Goal: Information Seeking & Learning: Learn about a topic

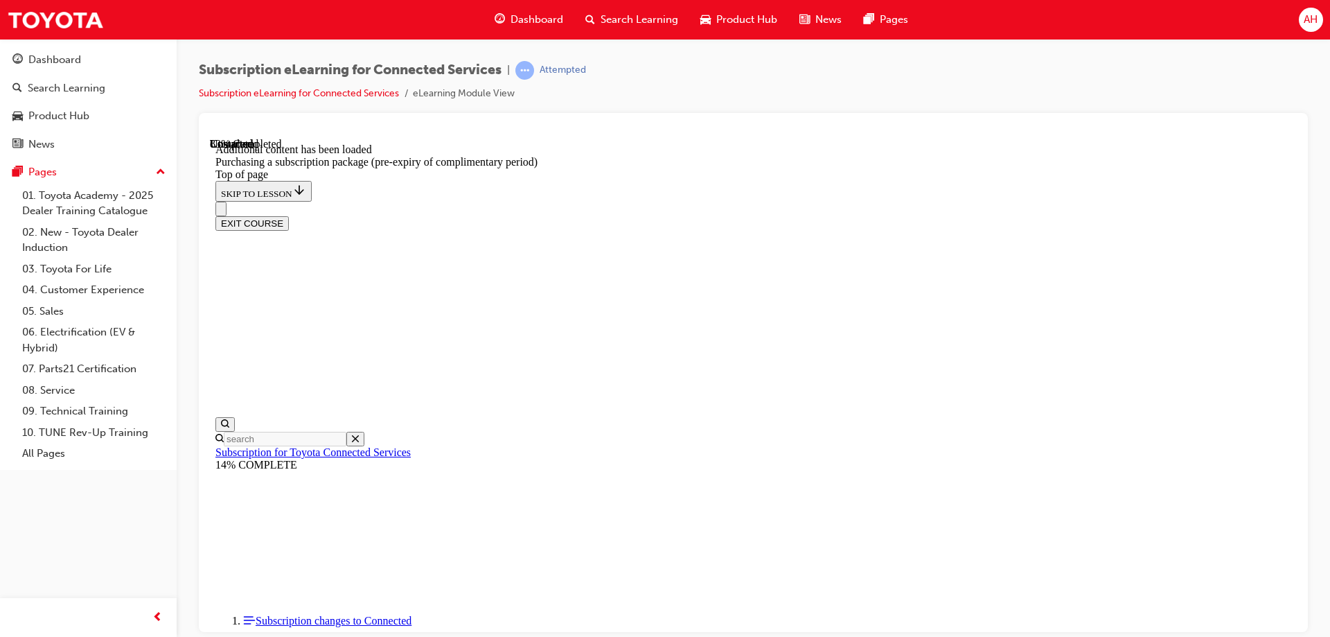
scroll to position [1355, 0]
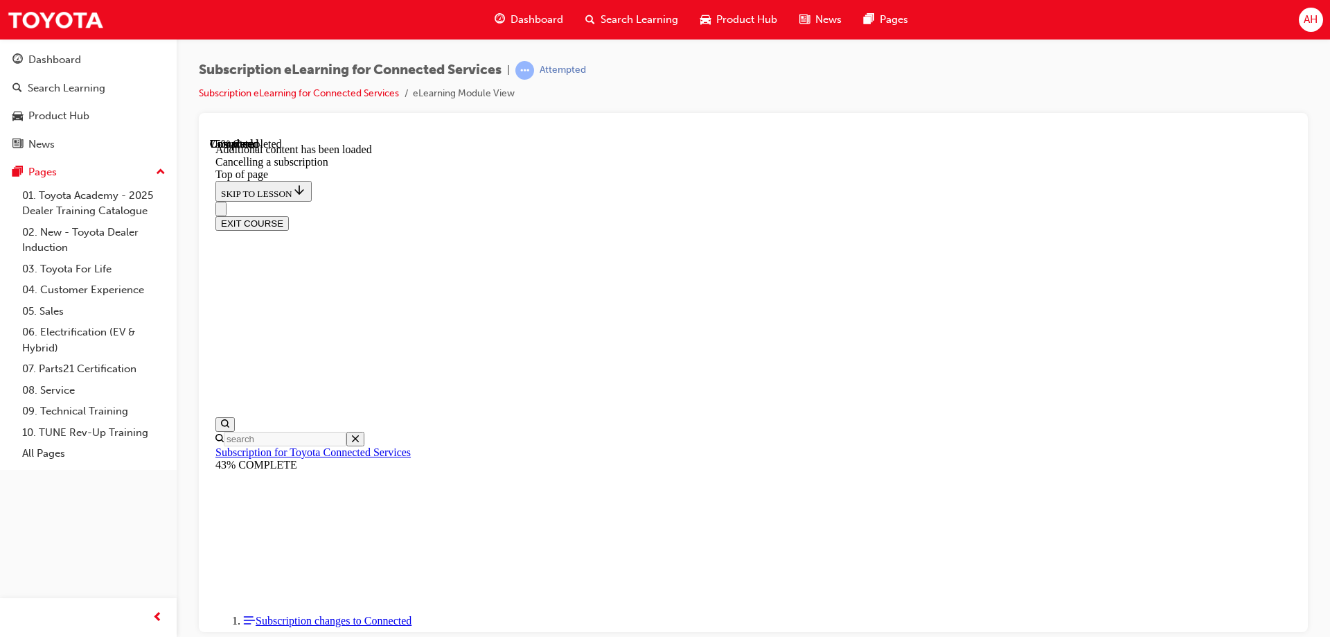
scroll to position [833, 0]
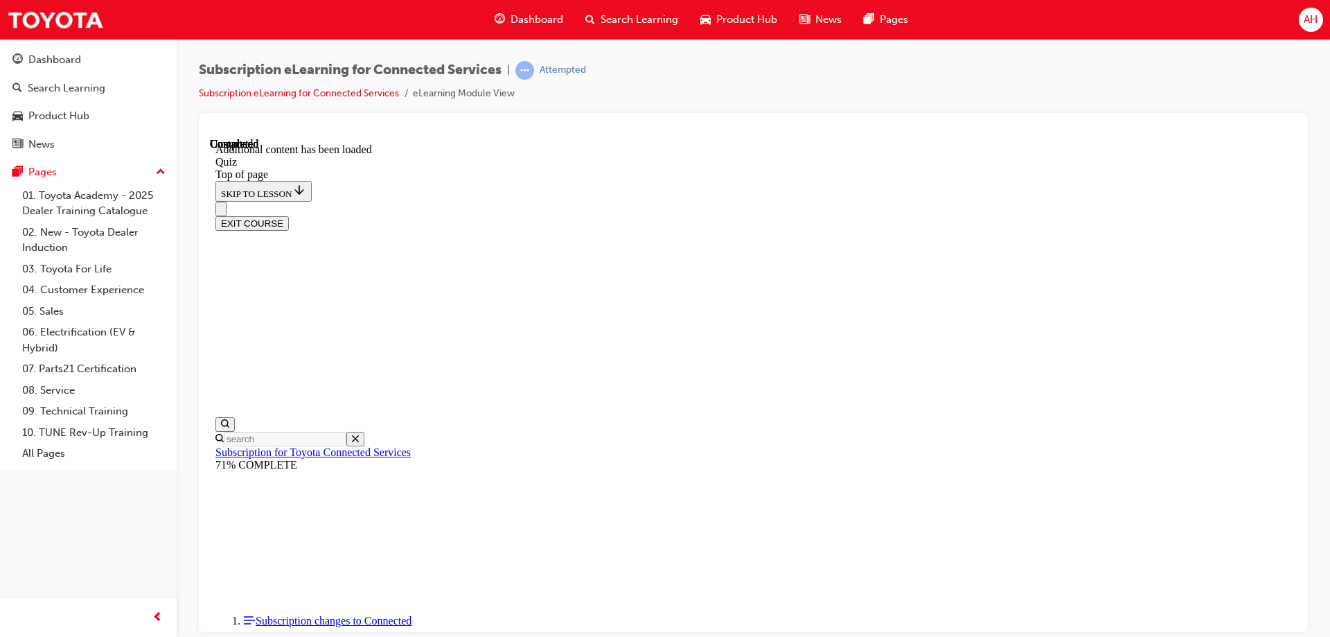
scroll to position [42, 0]
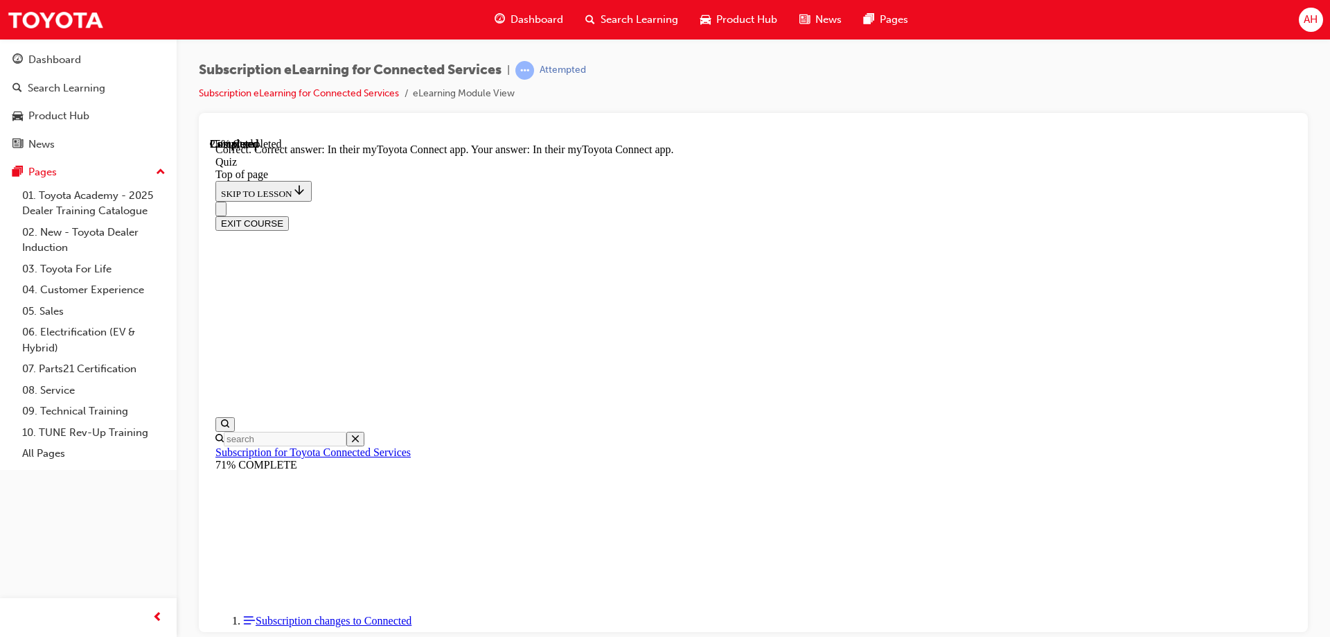
scroll to position [121, 0]
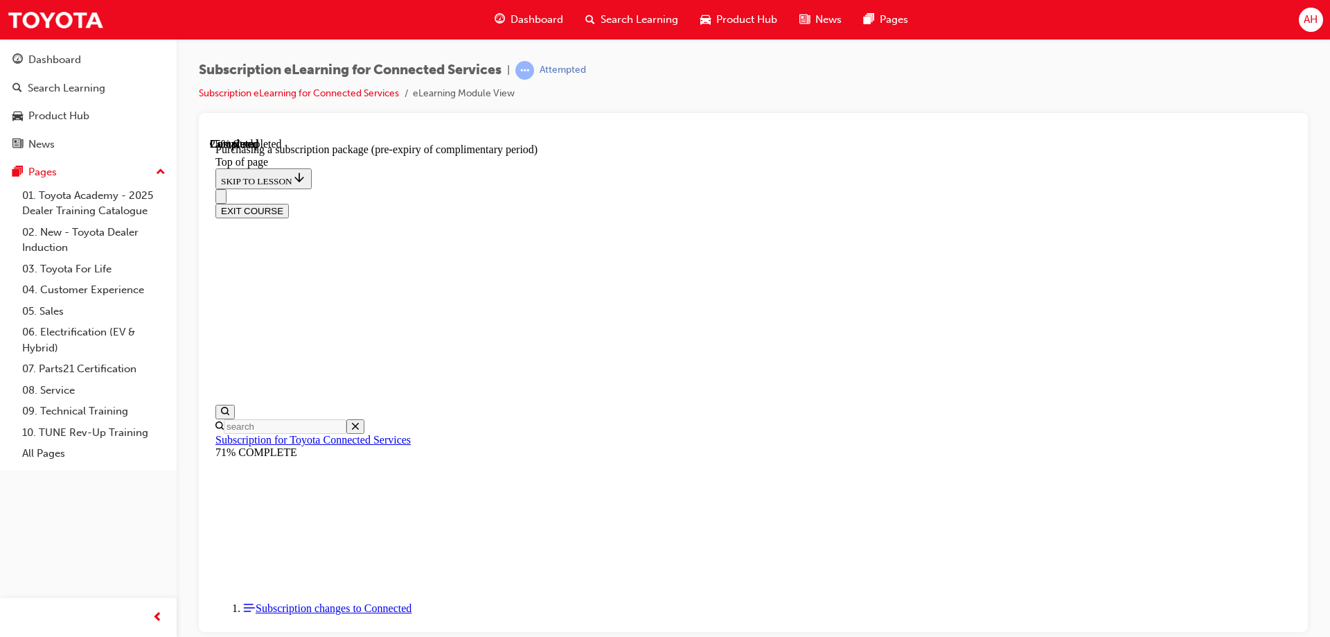
scroll to position [1614, 0]
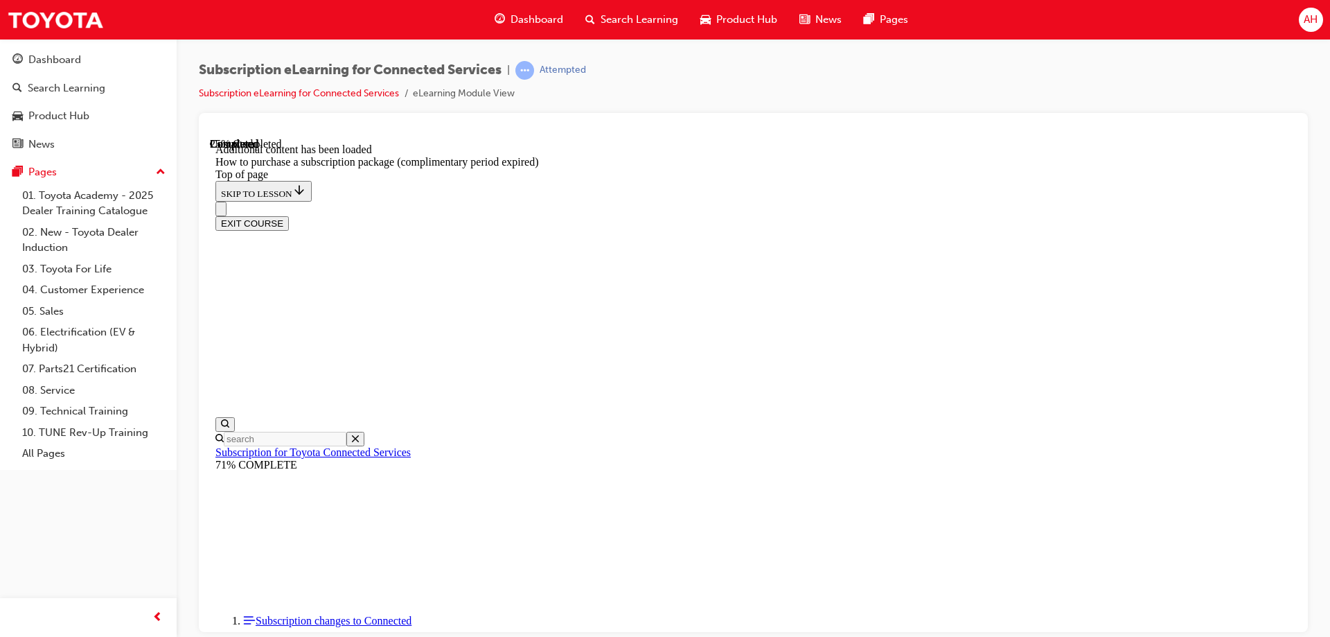
scroll to position [86, 0]
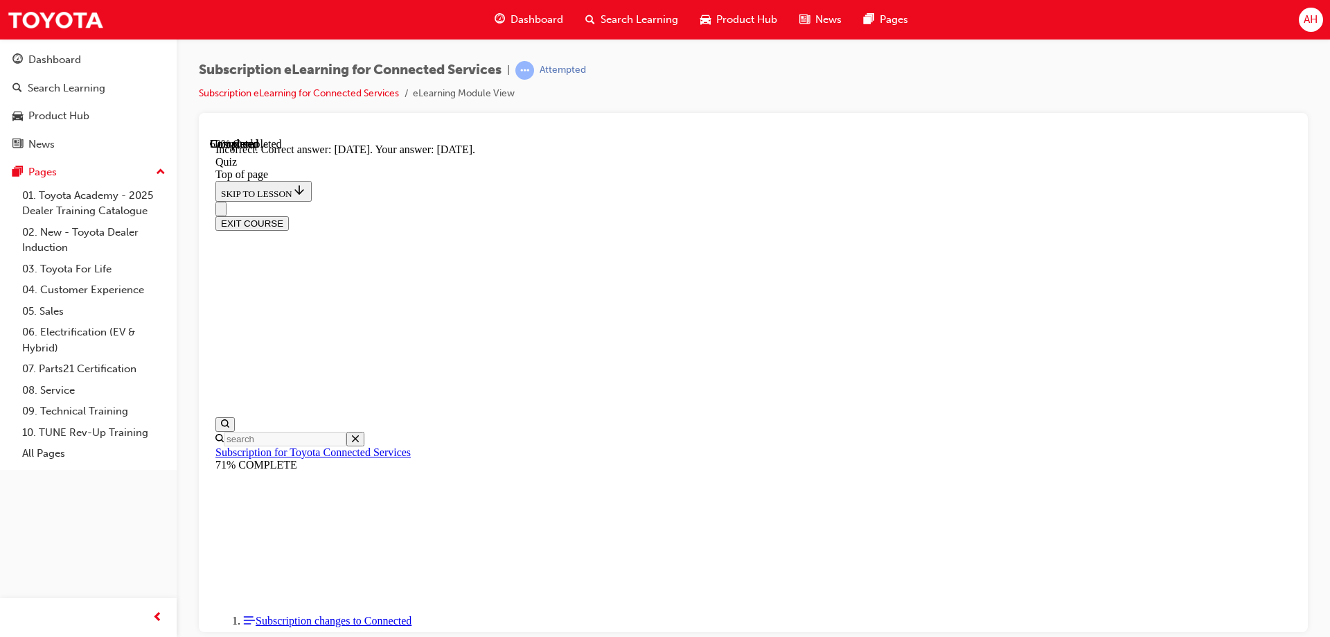
scroll to position [185, 0]
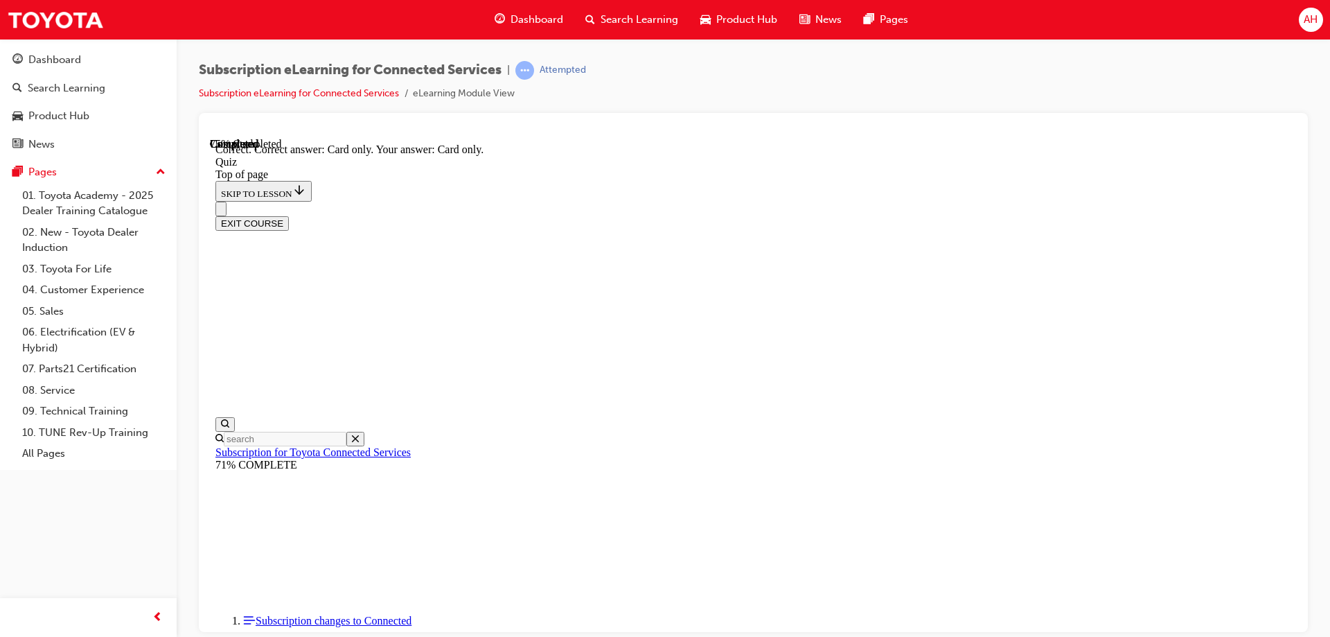
scroll to position [161, 0]
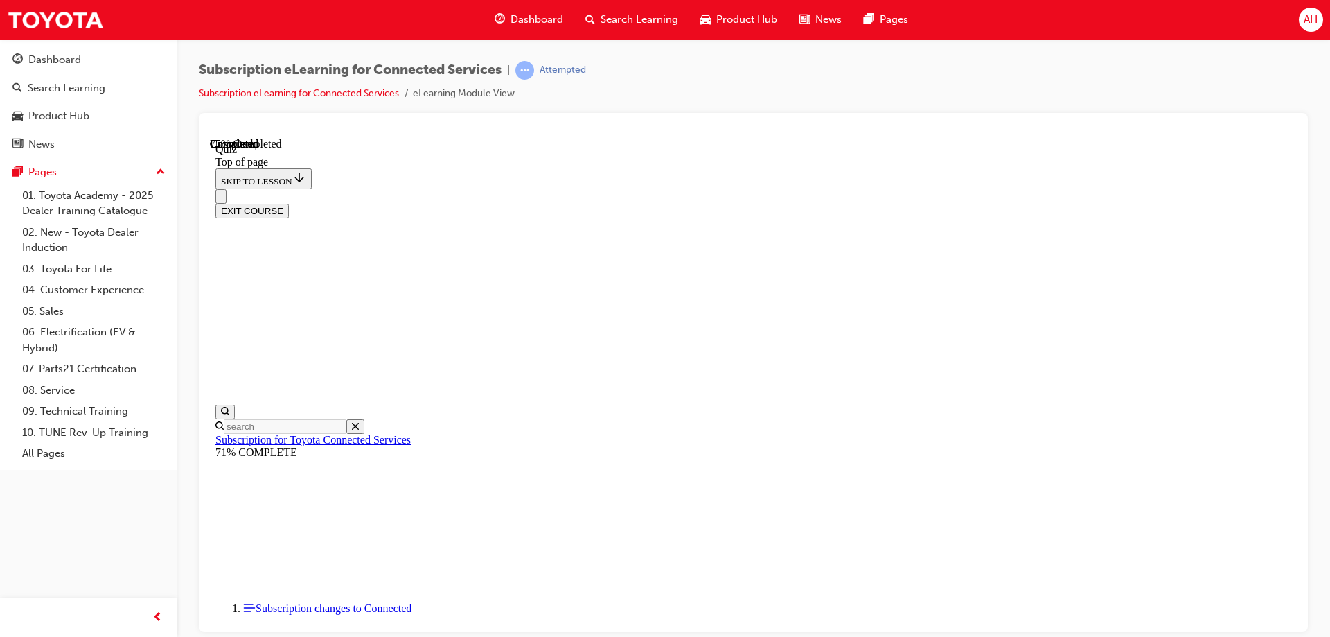
scroll to position [42, 0]
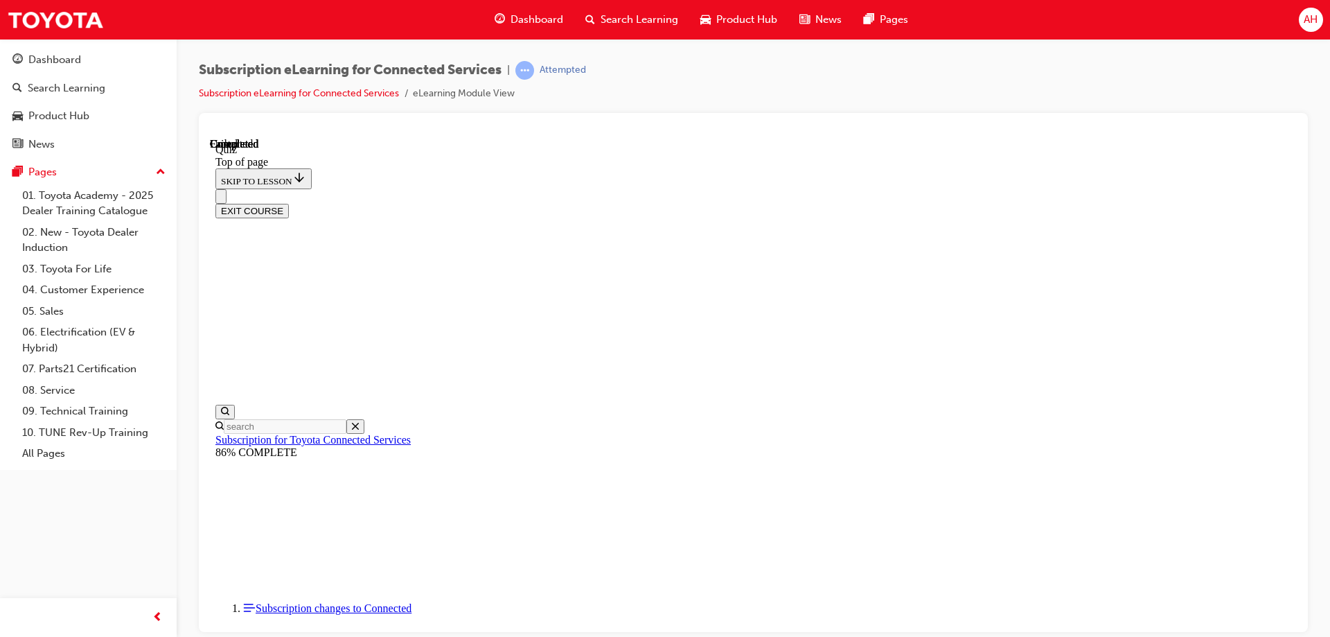
scroll to position [256, 0]
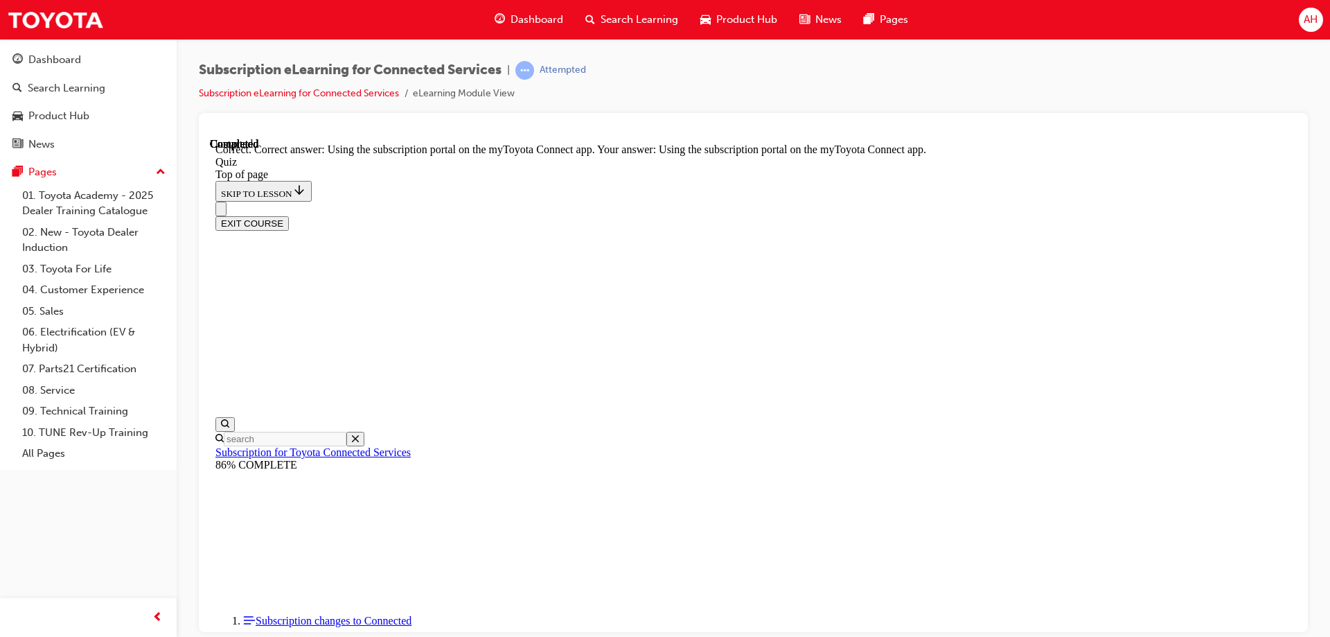
scroll to position [161, 0]
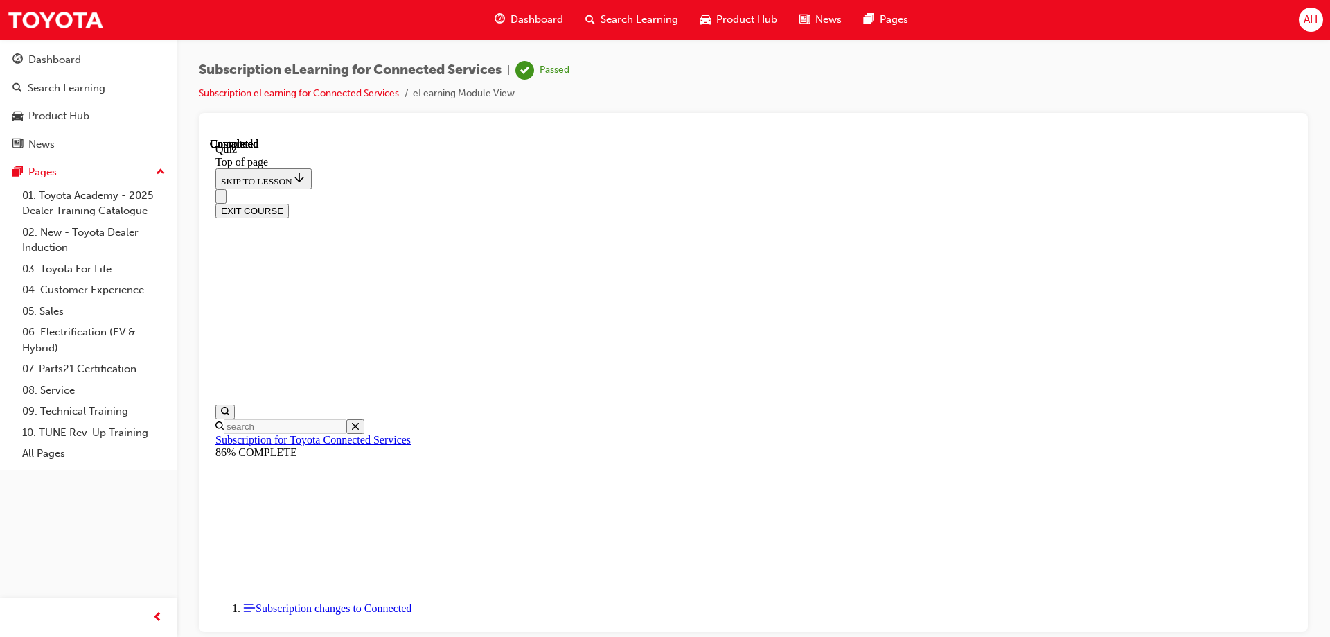
scroll to position [256, 0]
click at [289, 203] on button "EXIT COURSE" at bounding box center [251, 210] width 73 height 15
click at [351, 94] on link "Subscription eLearning for Connected Services" at bounding box center [299, 93] width 200 height 12
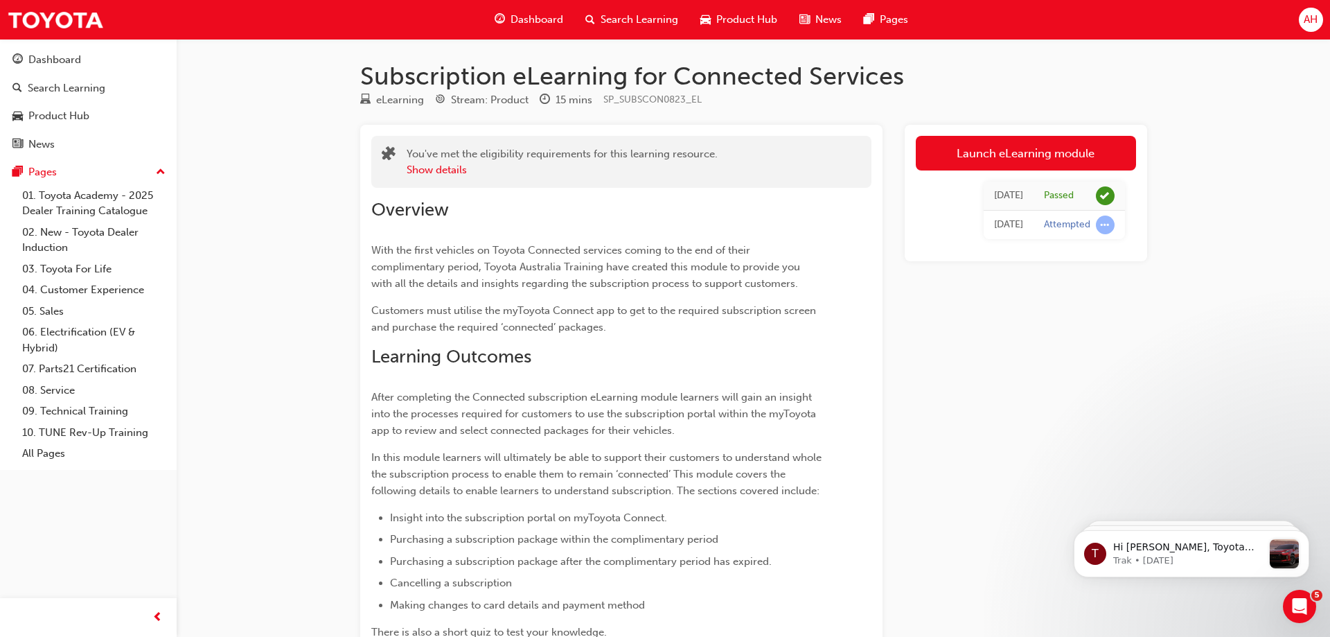
click at [568, 17] on div "Dashboard" at bounding box center [529, 20] width 91 height 28
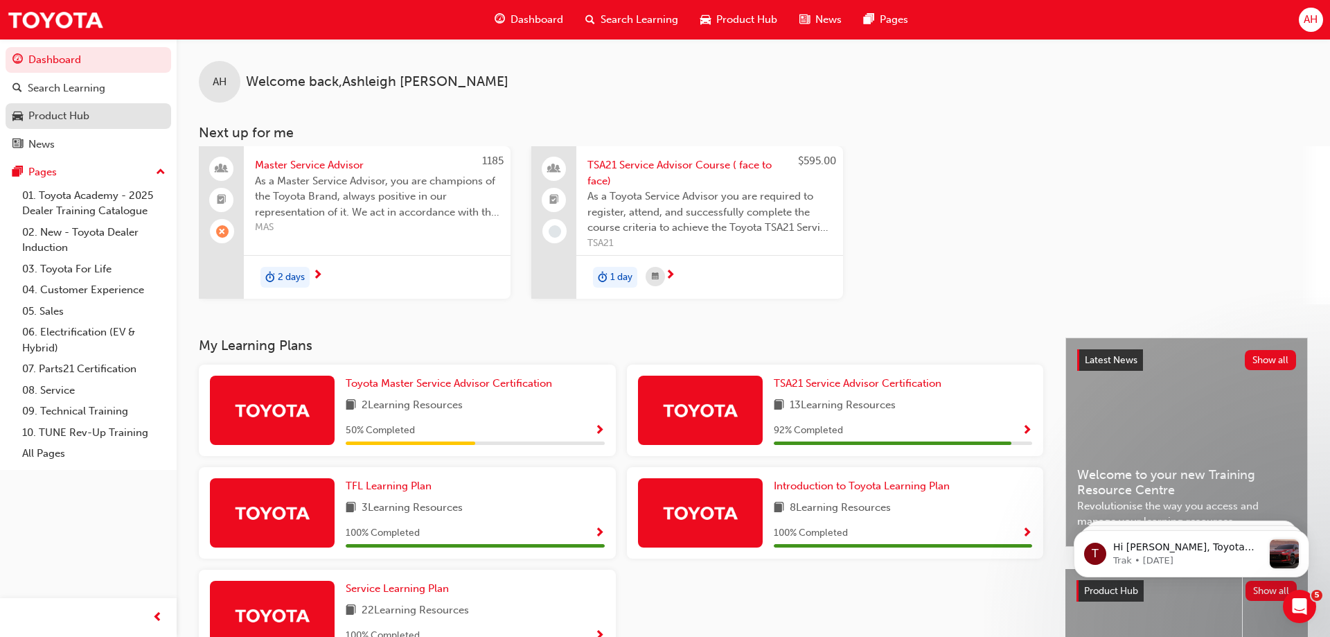
click at [75, 111] on div "Product Hub" at bounding box center [58, 116] width 61 height 16
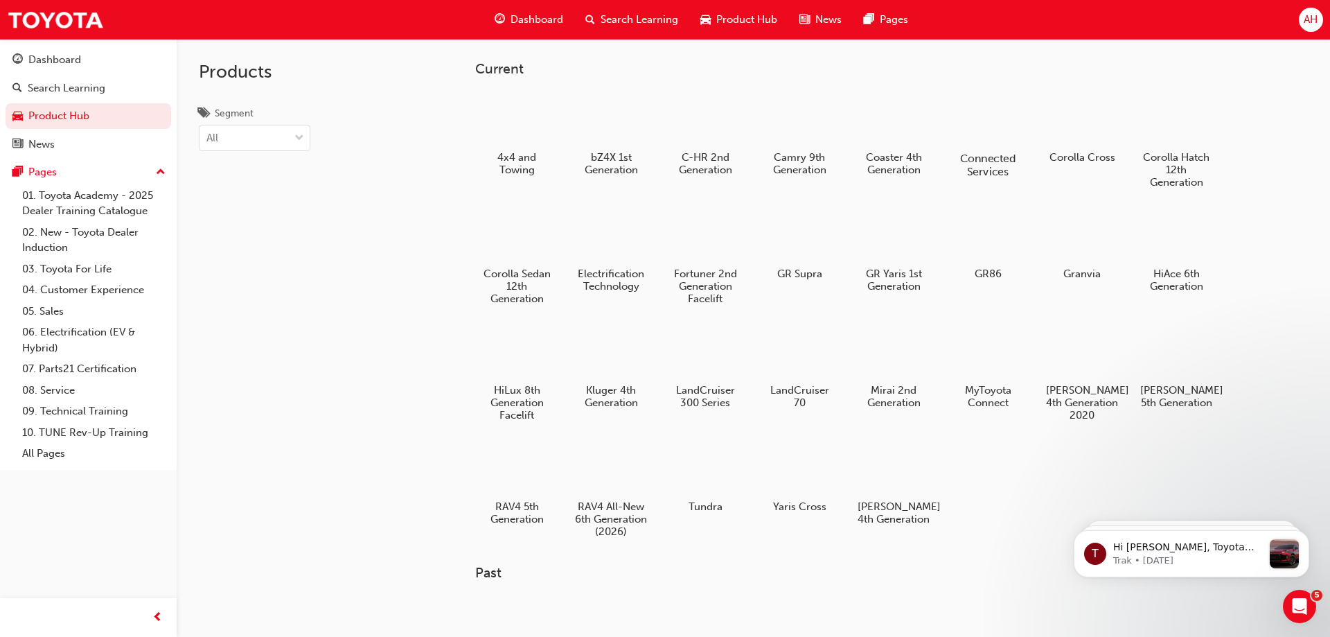
click at [979, 135] on div at bounding box center [987, 118] width 77 height 55
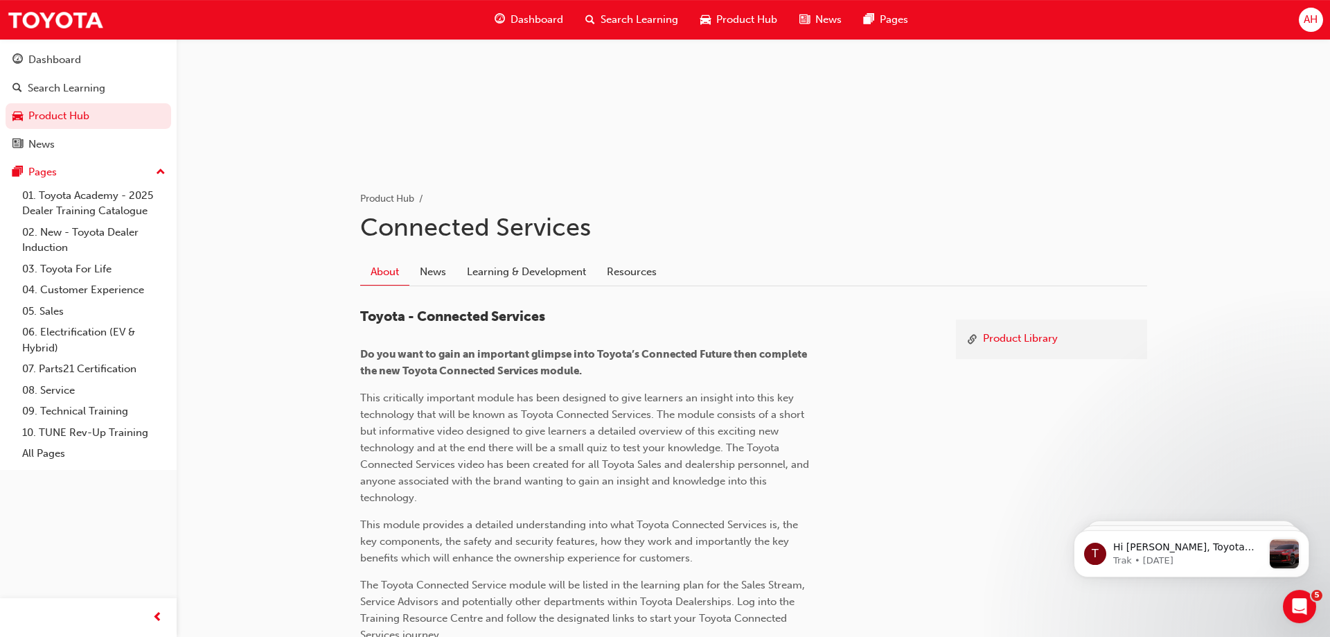
scroll to position [123, 0]
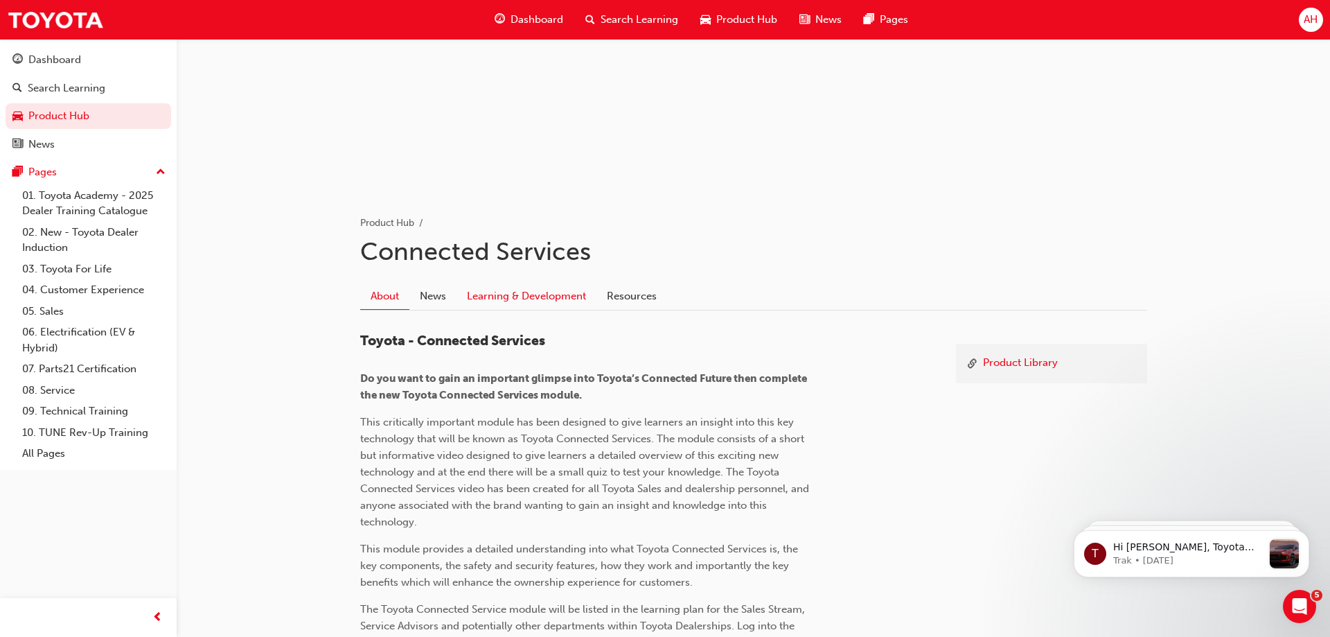
click at [524, 290] on link "Learning & Development" at bounding box center [526, 296] width 140 height 26
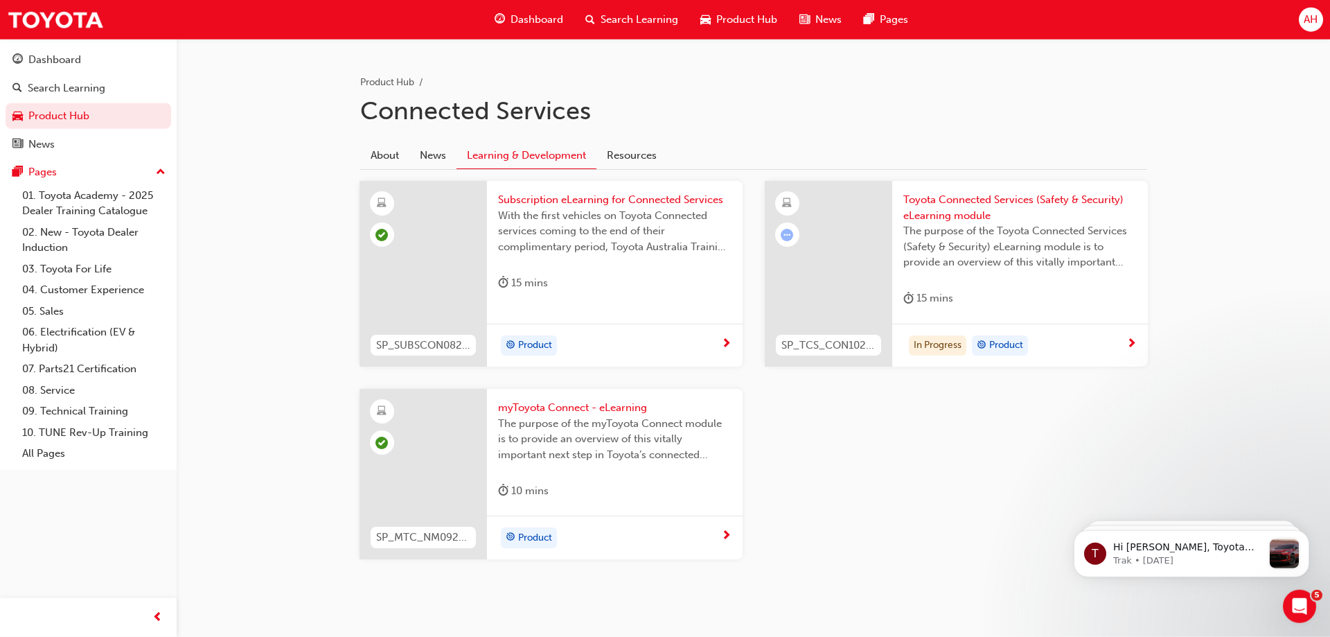
scroll to position [265, 0]
click at [996, 199] on span "Toyota Connected Services (Safety & Security) eLearning module" at bounding box center [1019, 206] width 233 height 31
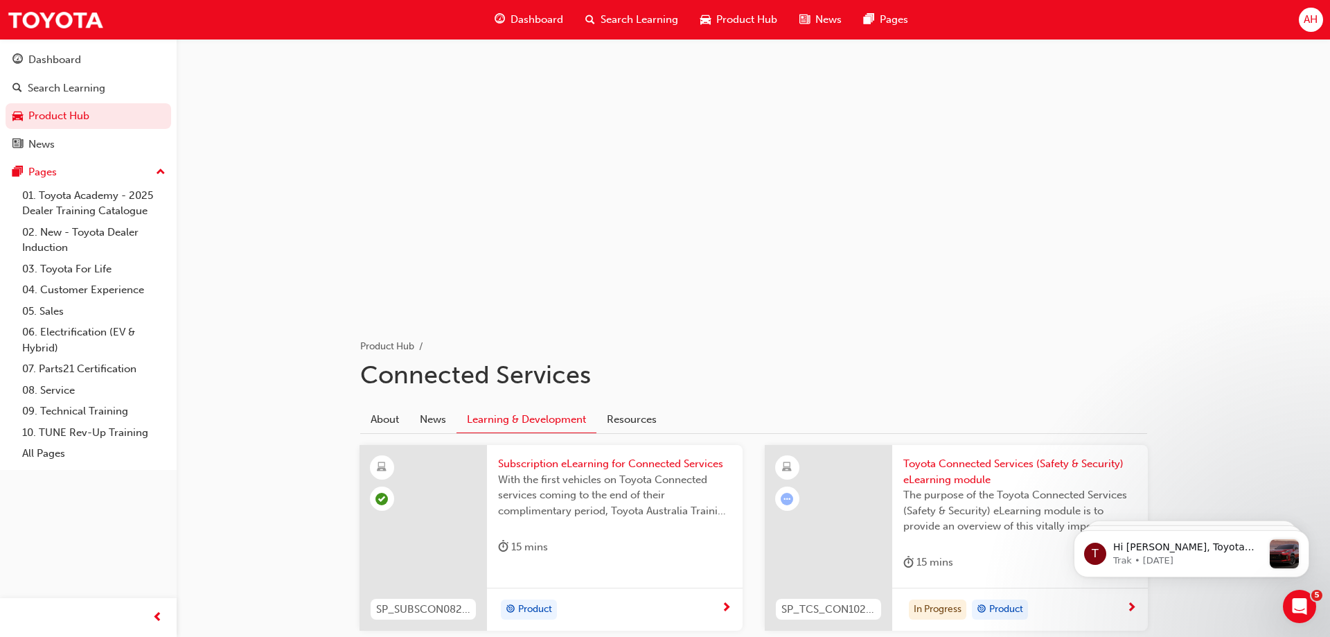
click at [854, 538] on div at bounding box center [828, 538] width 127 height 186
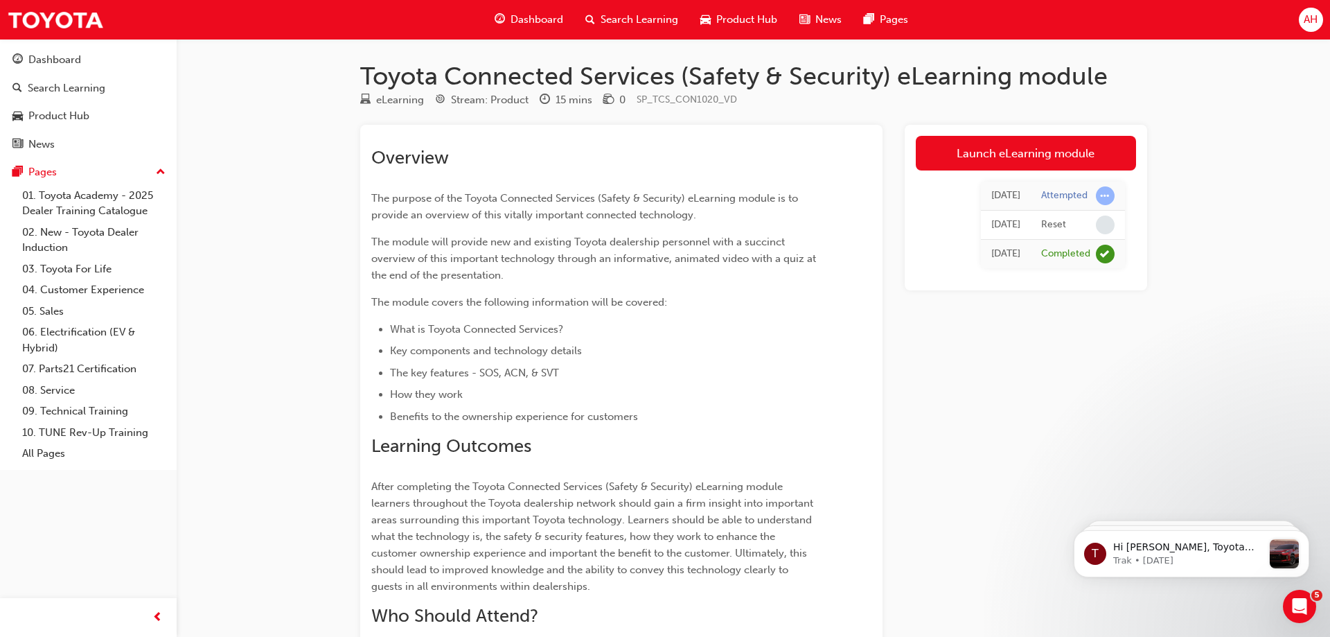
click at [730, 22] on span "Product Hub" at bounding box center [746, 20] width 61 height 16
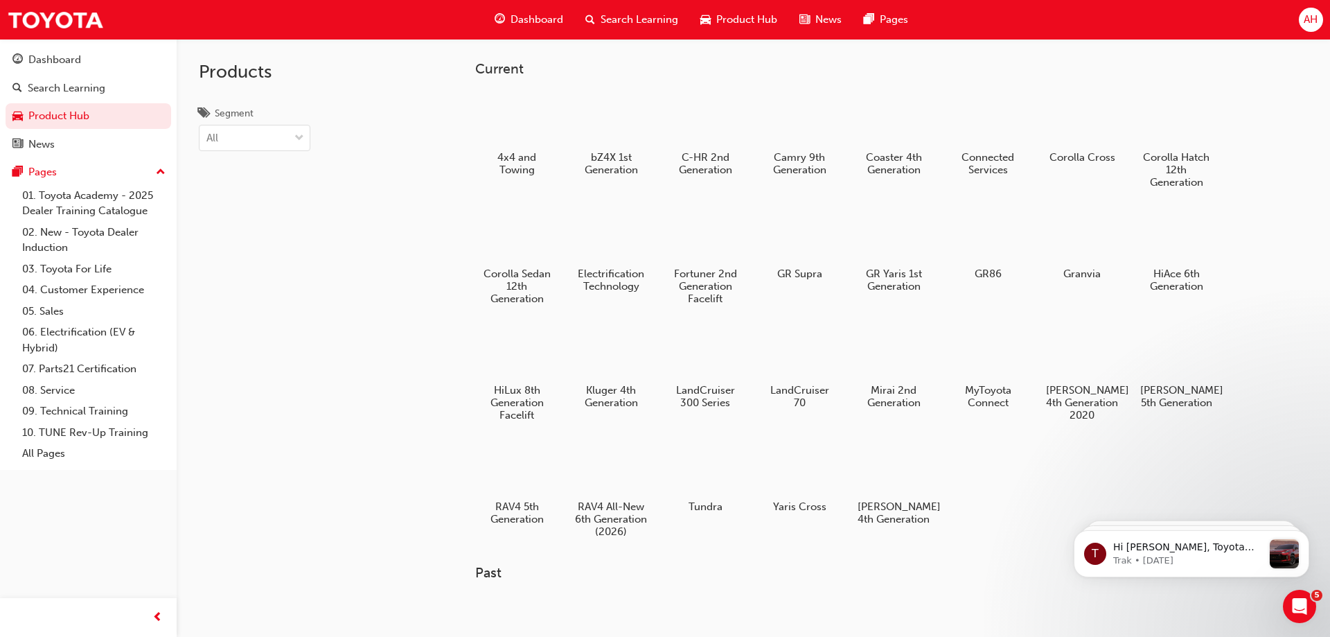
click at [623, 467] on div at bounding box center [611, 469] width 73 height 52
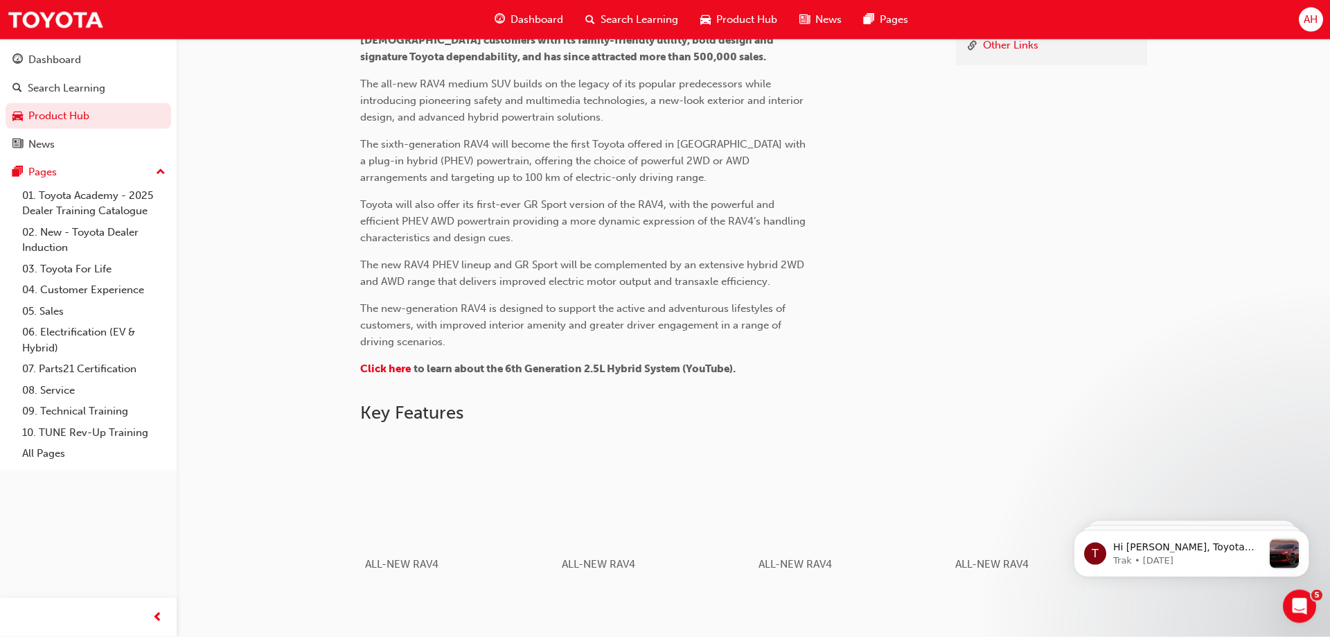
scroll to position [565, 0]
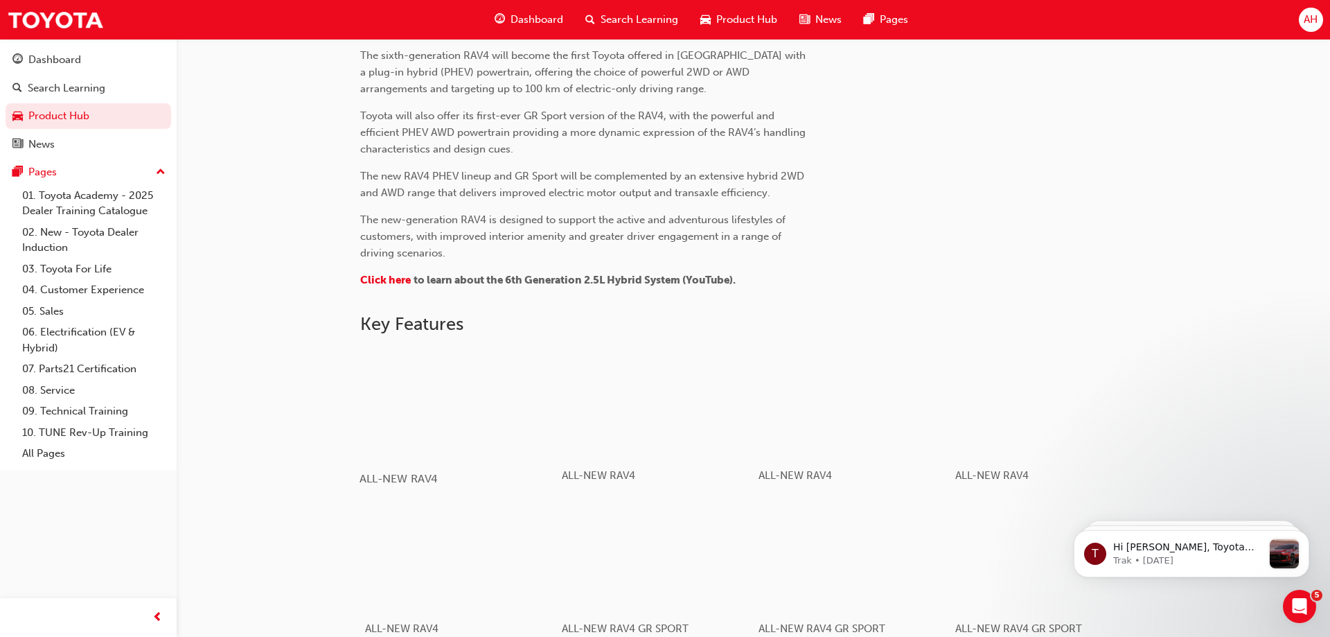
click at [486, 400] on div "button" at bounding box center [458, 402] width 197 height 111
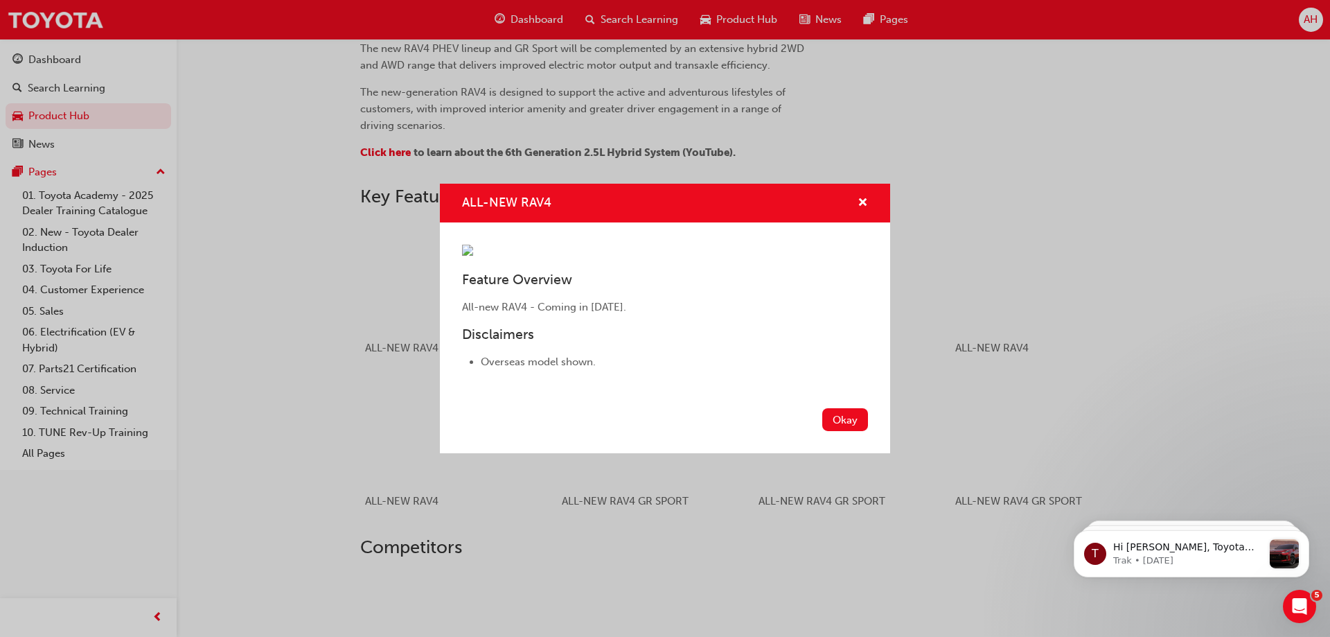
scroll to position [707, 0]
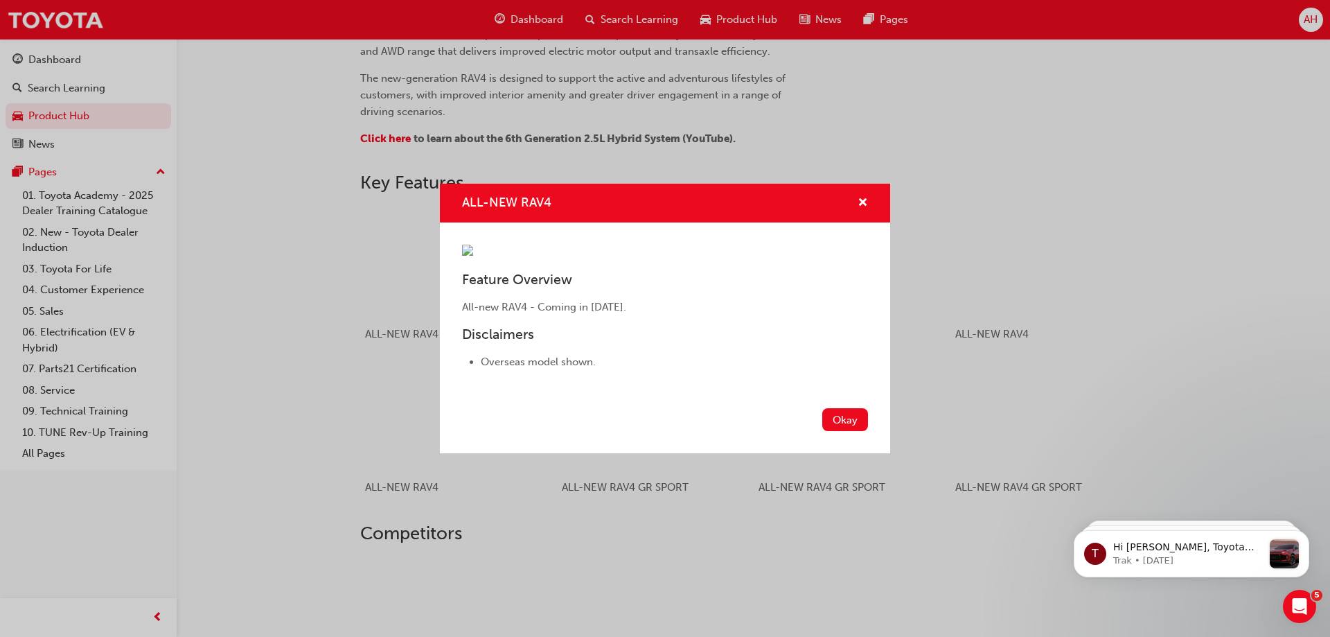
click at [870, 184] on div "ALL-NEW RAV4" at bounding box center [665, 203] width 450 height 39
click at [863, 197] on span "cross-icon" at bounding box center [863, 203] width 10 height 12
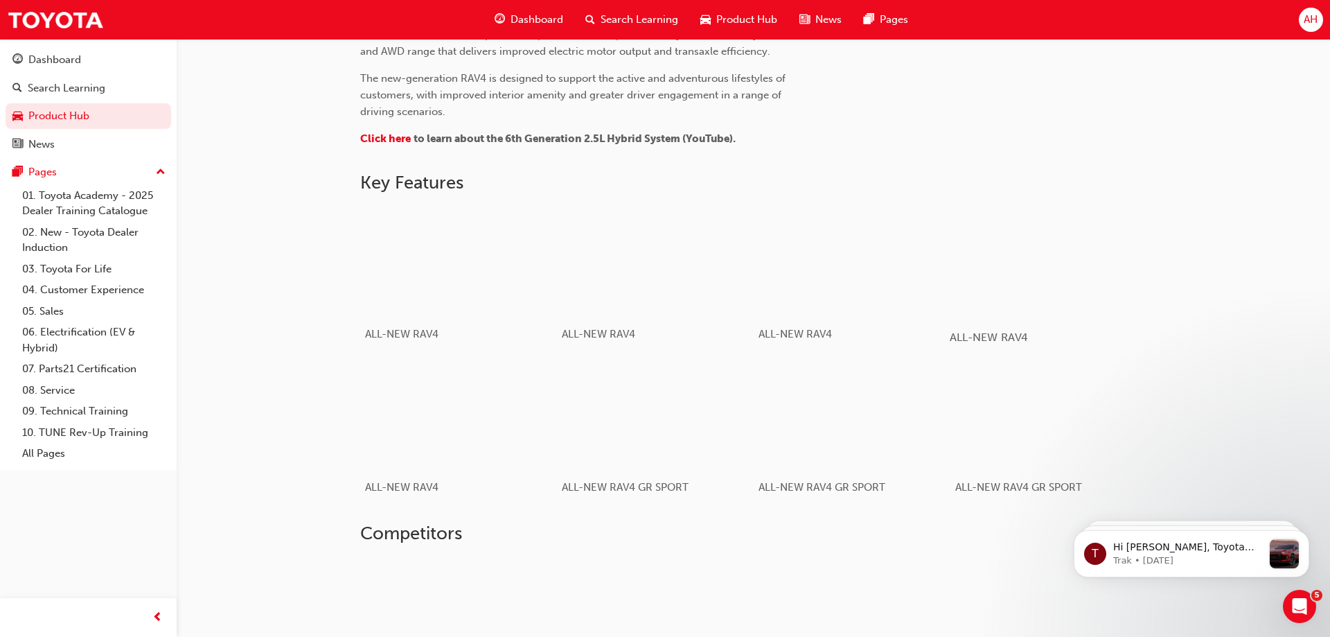
click at [1021, 340] on span "ALL-NEW RAV4" at bounding box center [989, 336] width 78 height 13
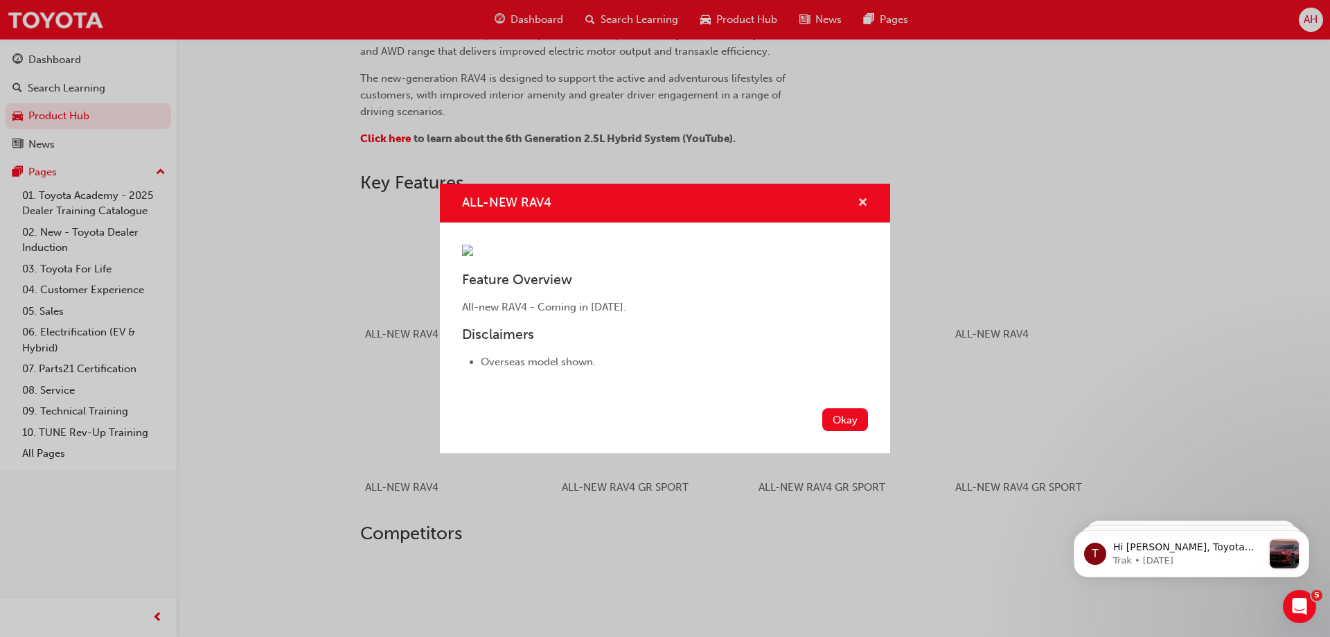
click at [865, 197] on span "cross-icon" at bounding box center [863, 203] width 10 height 12
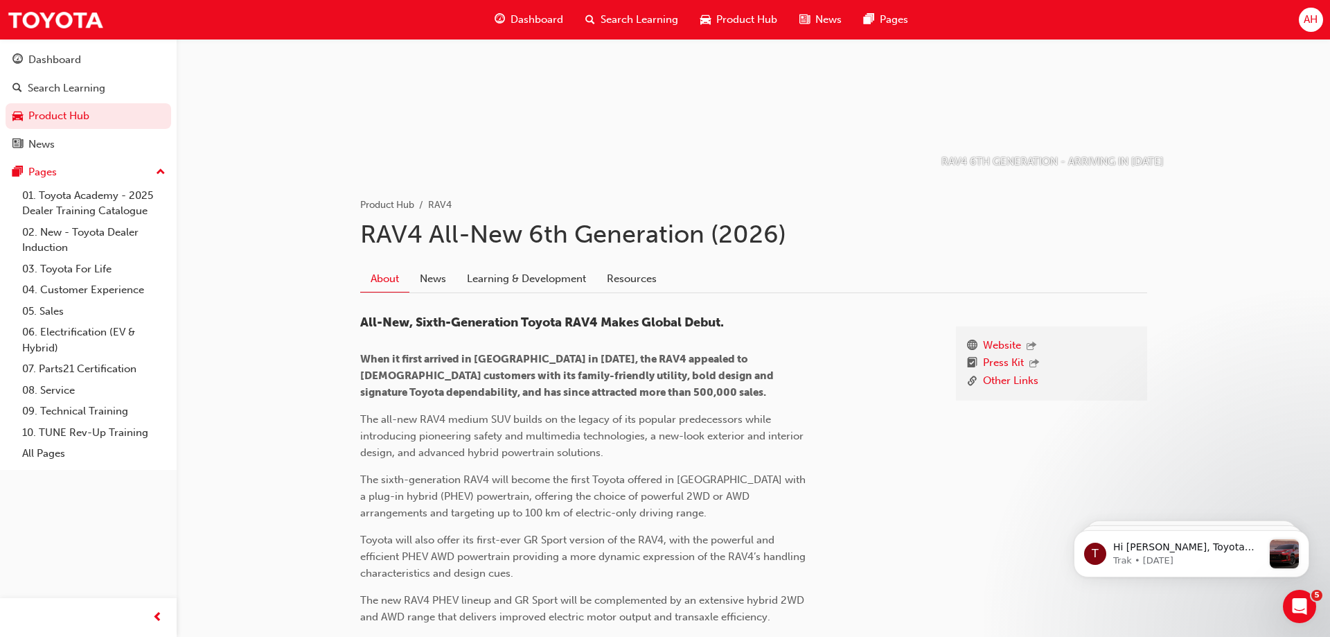
scroll to position [0, 0]
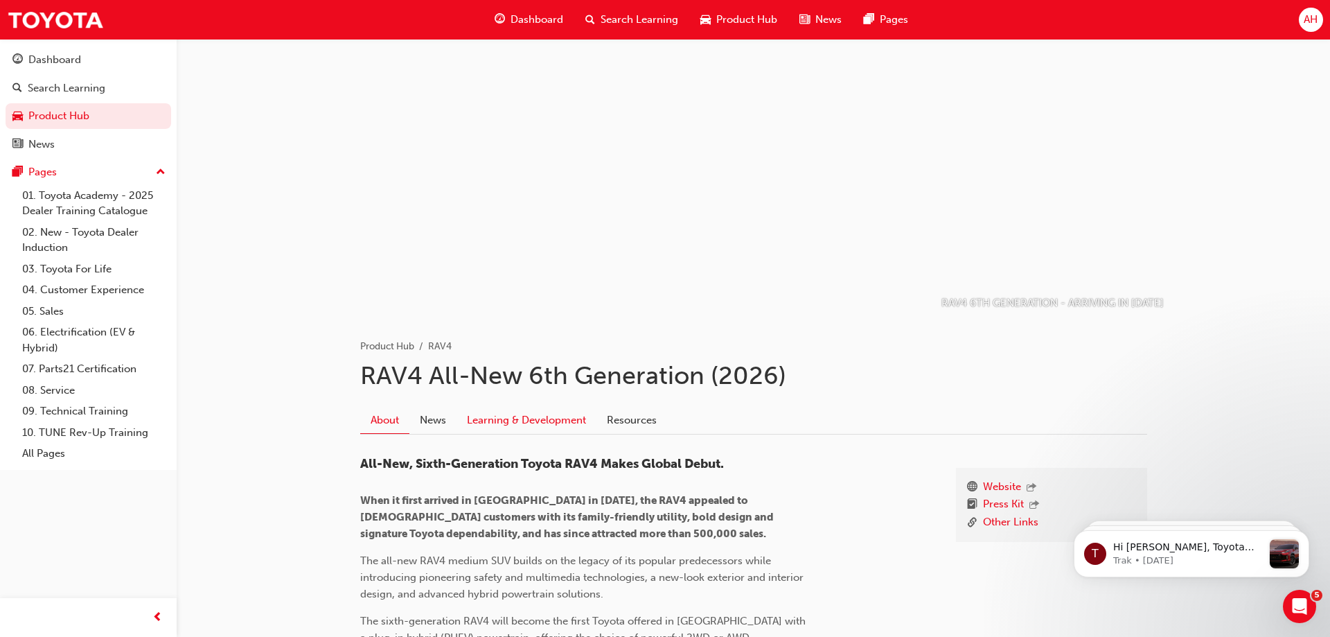
click at [546, 422] on link "Learning & Development" at bounding box center [526, 420] width 140 height 26
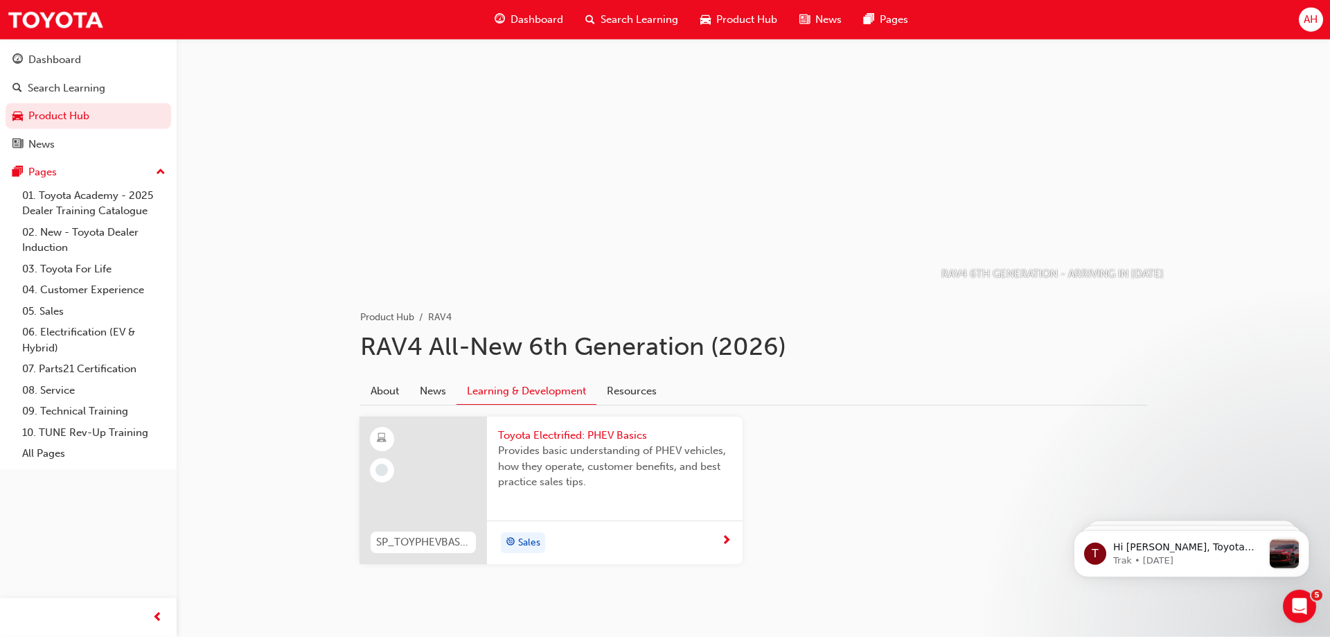
scroll to position [57, 0]
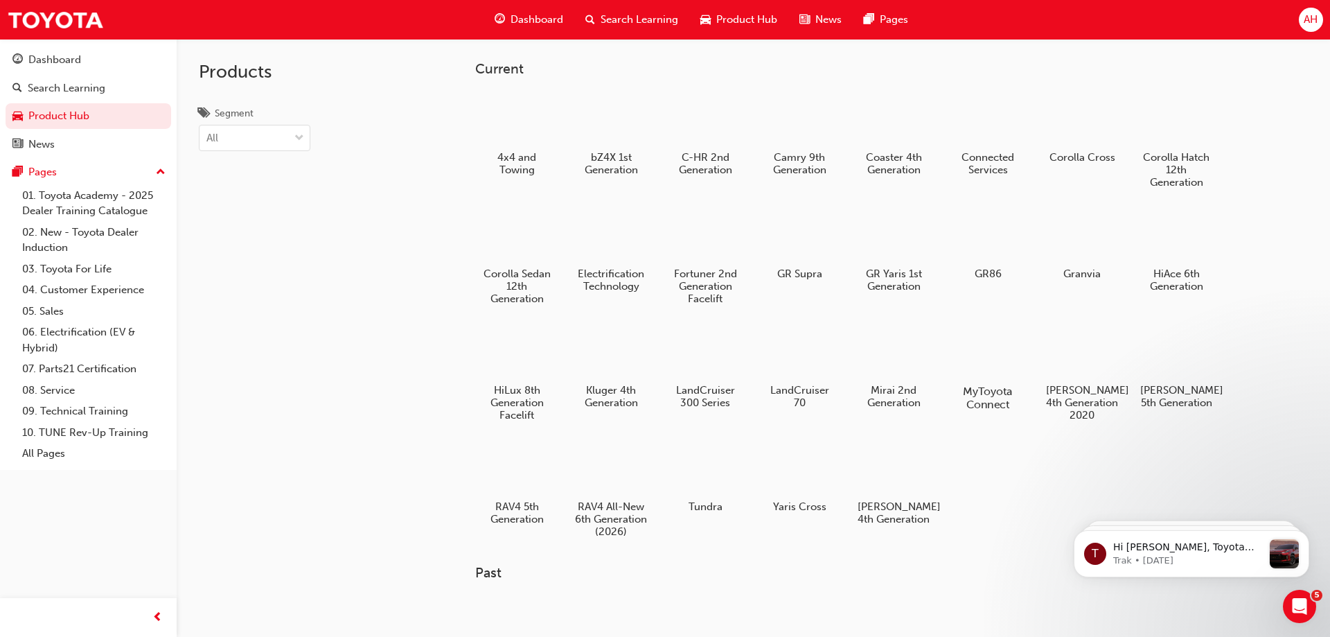
click at [976, 360] on div at bounding box center [987, 350] width 77 height 55
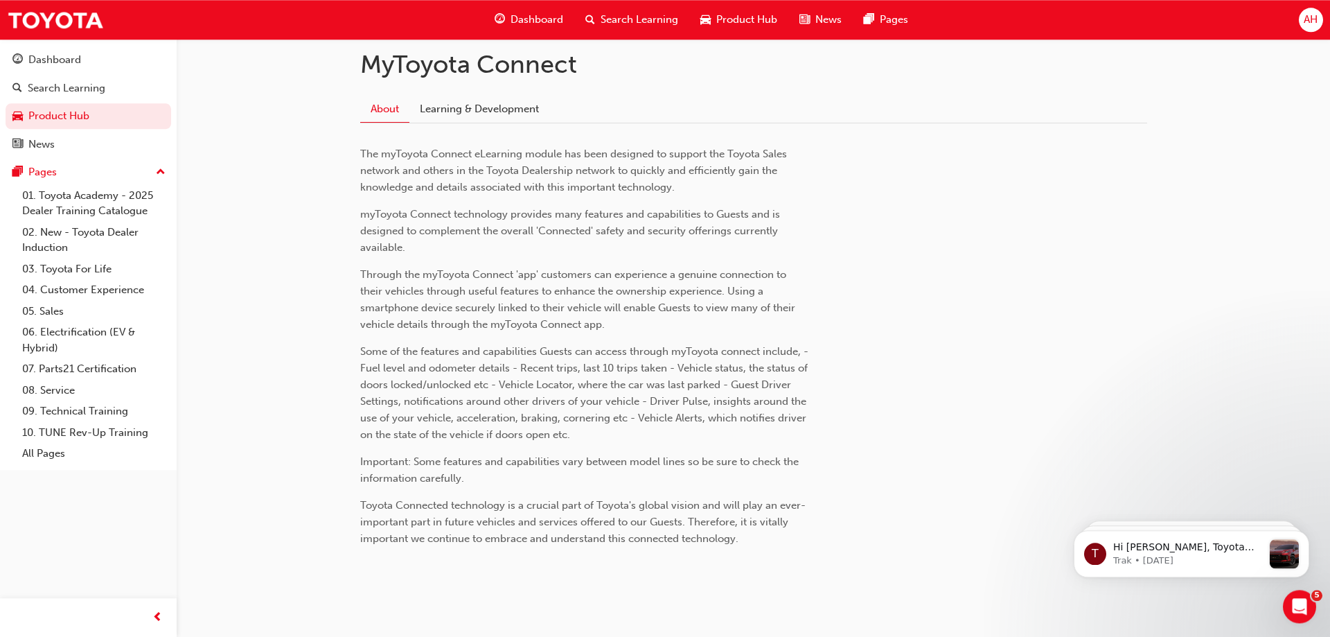
scroll to position [332, 0]
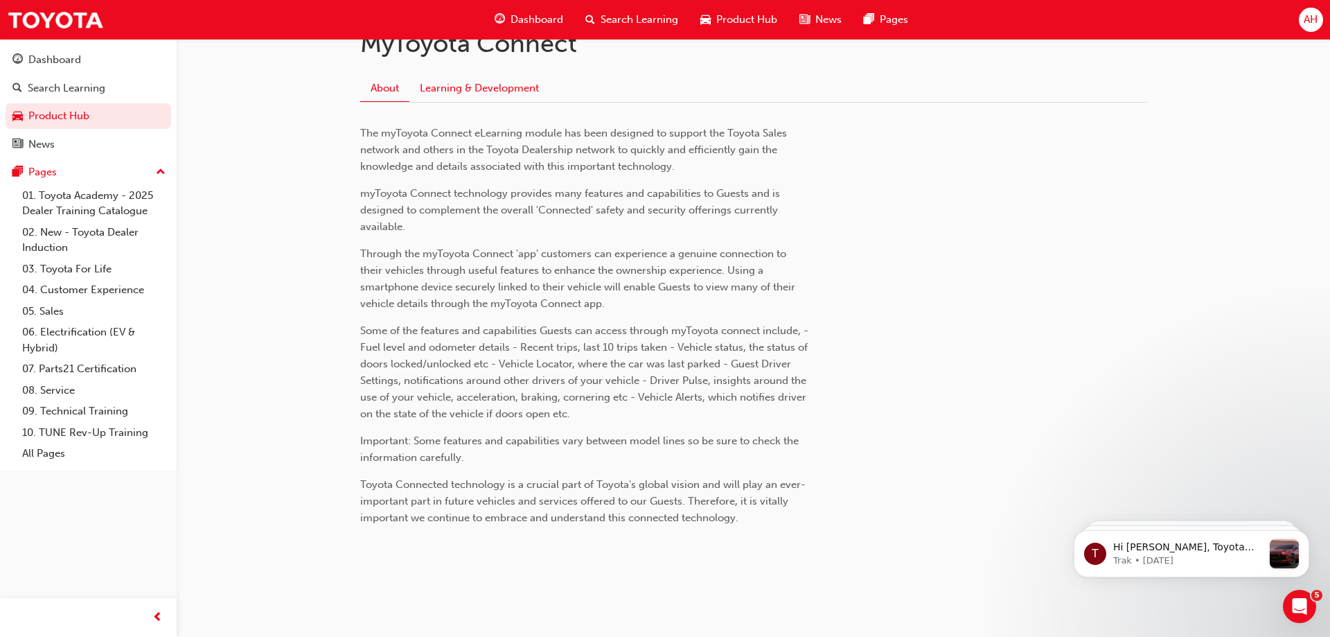
click at [471, 86] on link "Learning & Development" at bounding box center [479, 88] width 140 height 26
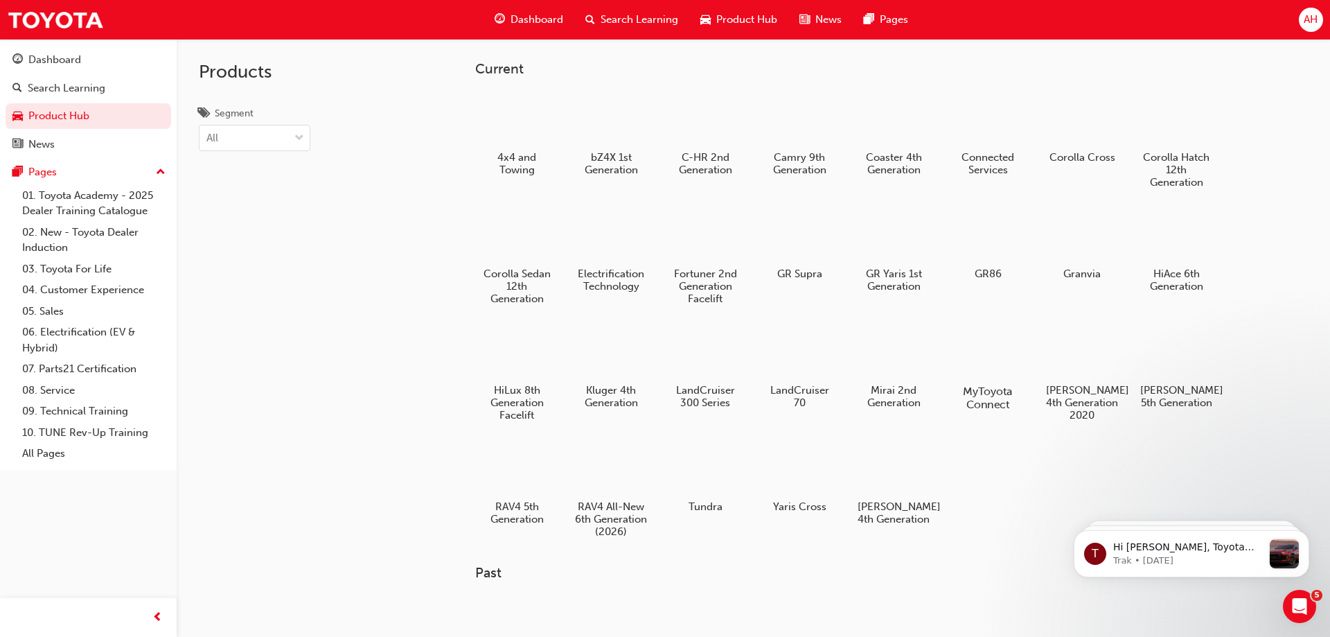
click at [993, 354] on div at bounding box center [987, 350] width 77 height 55
click at [1167, 353] on div at bounding box center [1175, 350] width 77 height 55
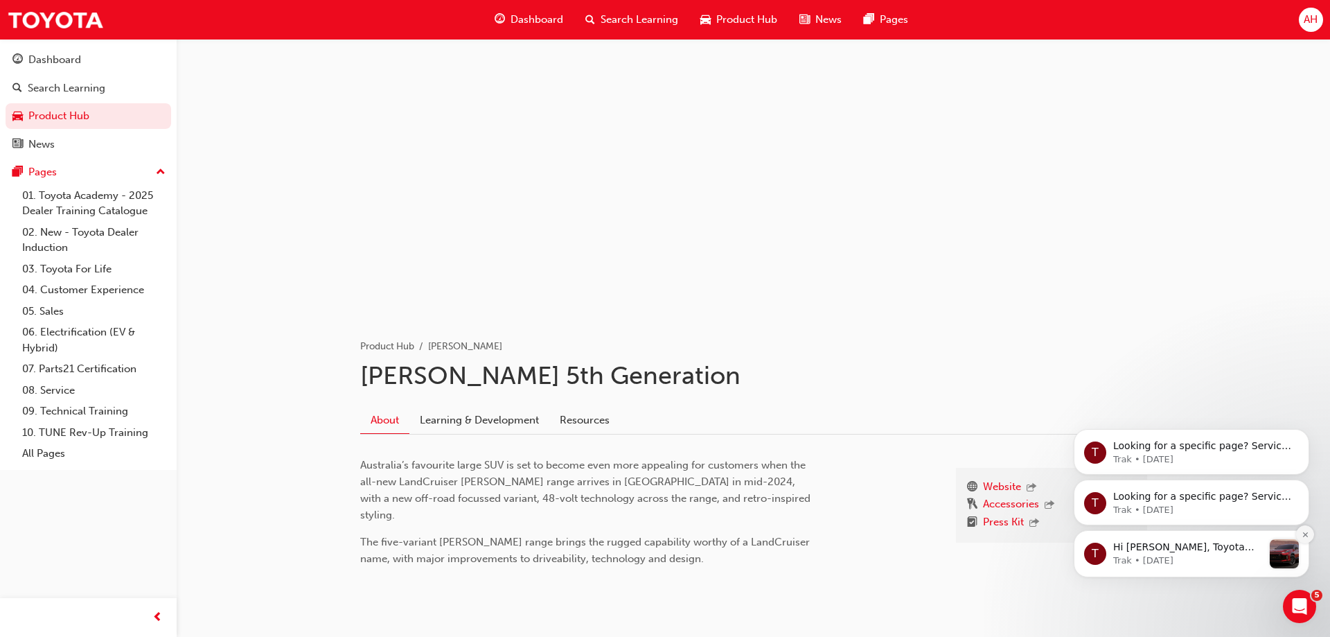
click at [1309, 539] on button "Dismiss notification" at bounding box center [1305, 534] width 18 height 18
click at [1308, 538] on icon "Dismiss notification" at bounding box center [1306, 535] width 8 height 8
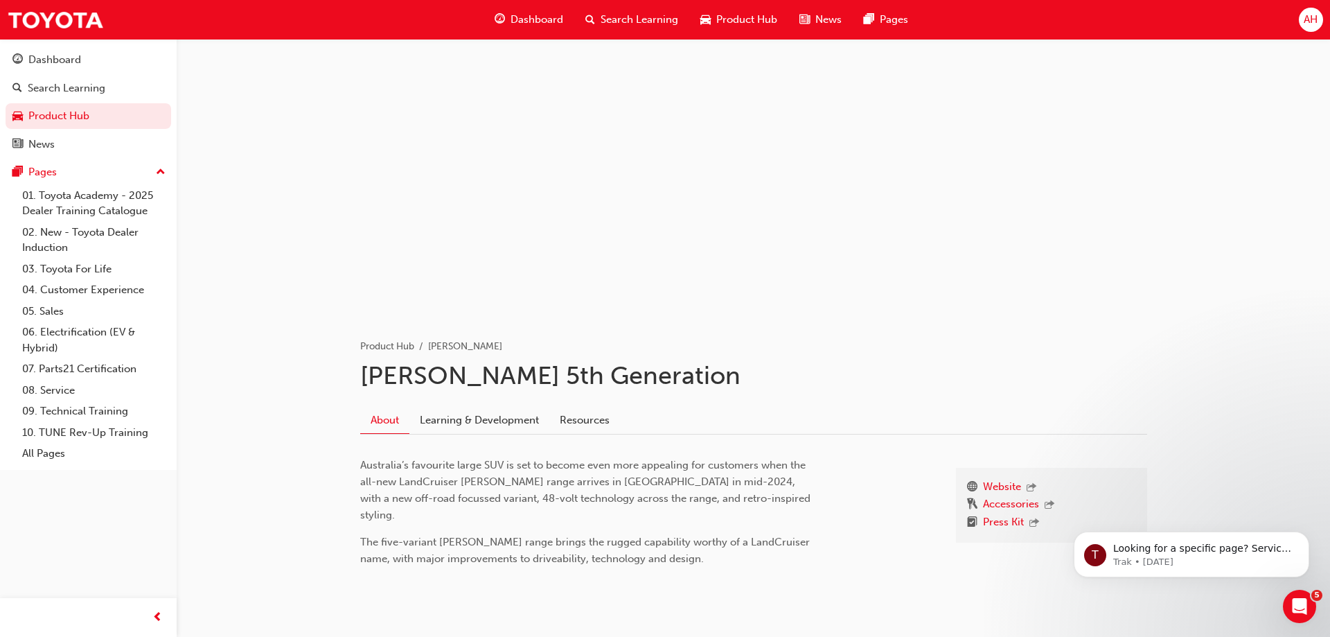
click at [1308, 538] on icon "Dismiss notification" at bounding box center [1305, 536] width 6 height 6
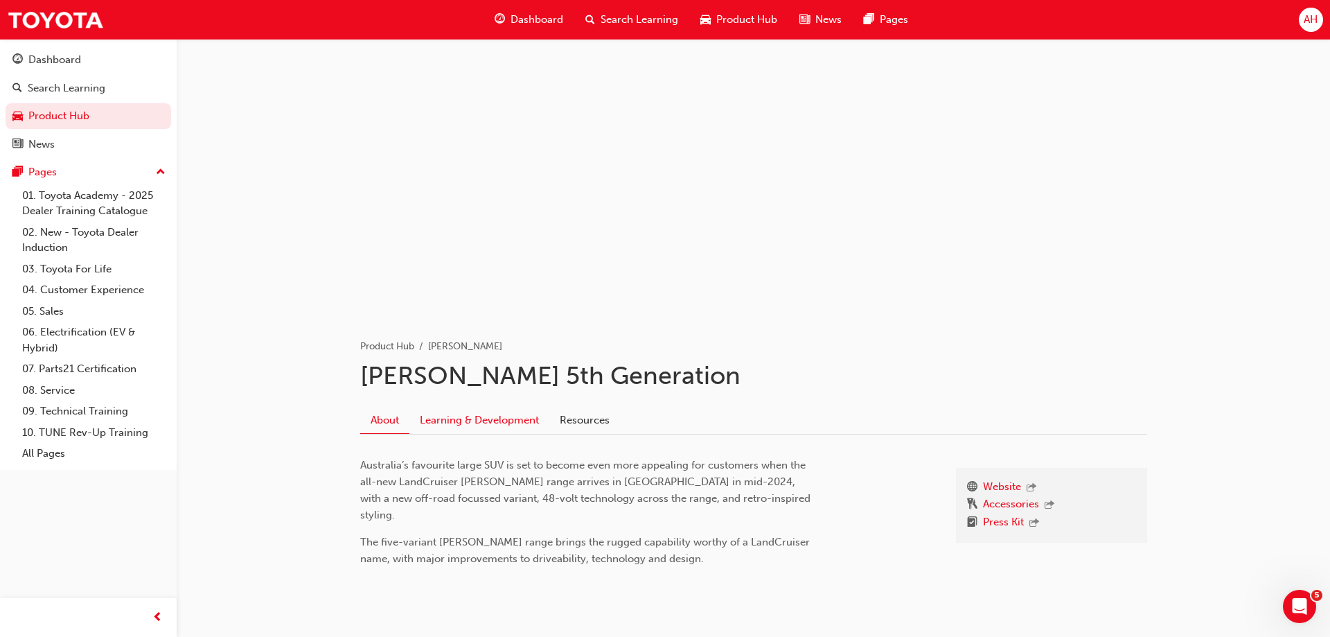
click at [486, 415] on link "Learning & Development" at bounding box center [479, 420] width 140 height 26
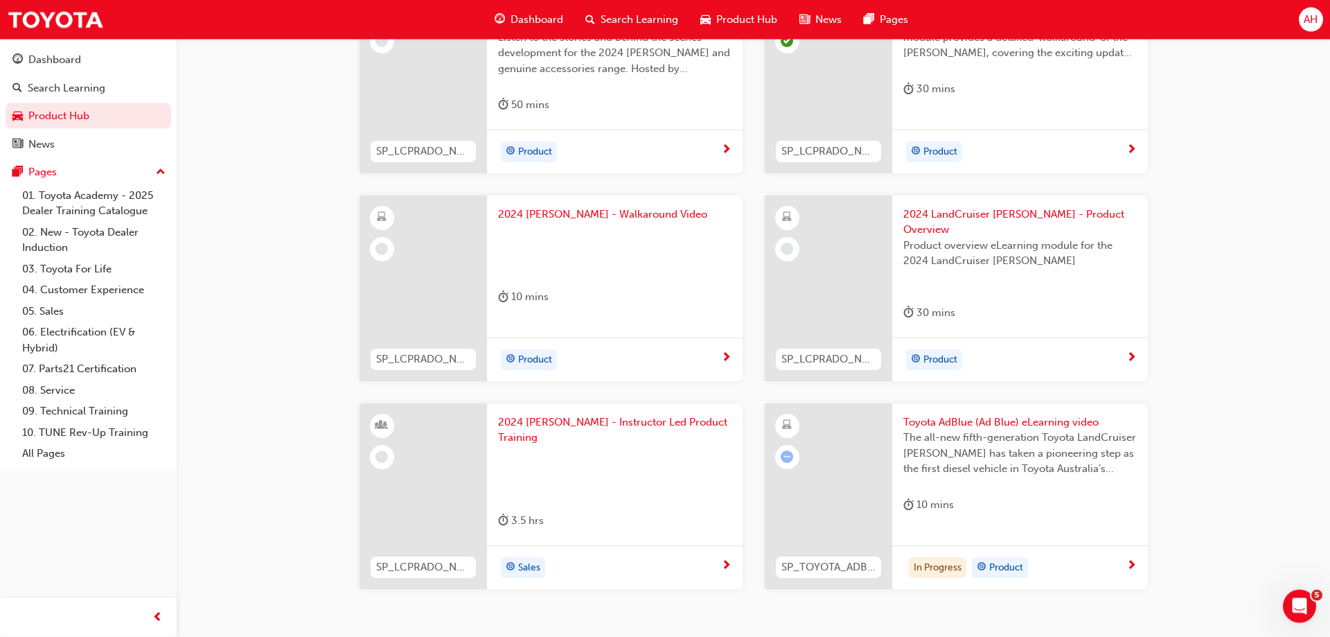
scroll to position [479, 0]
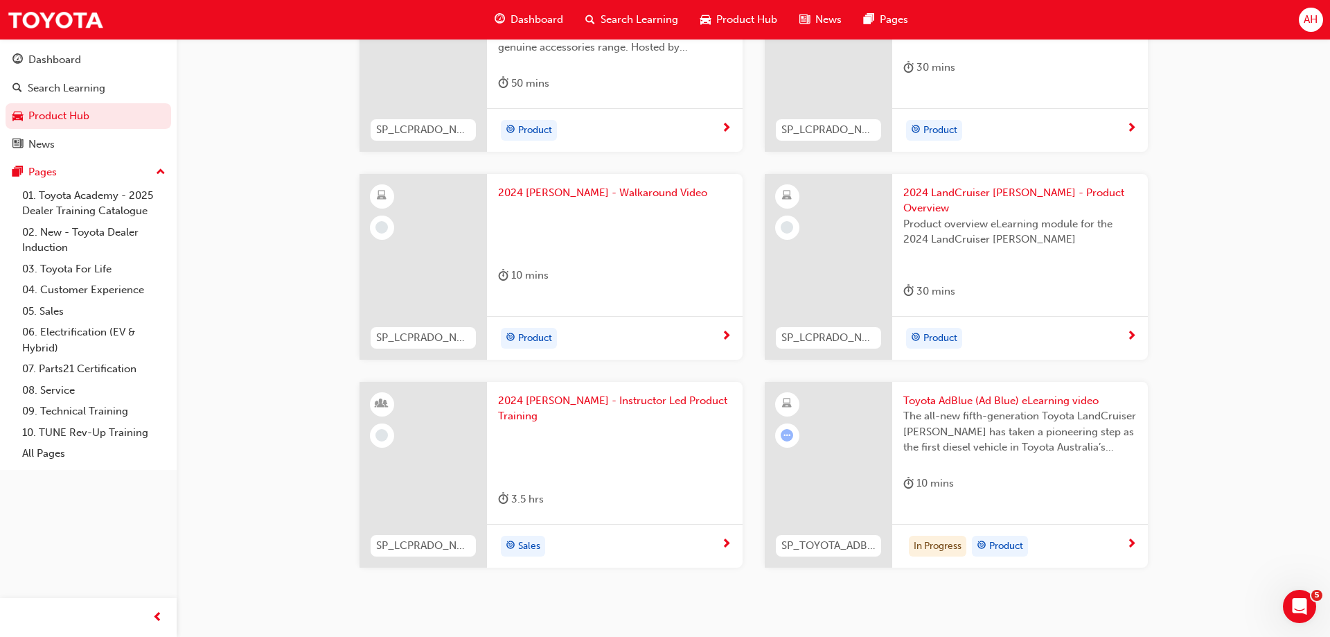
click at [1054, 393] on span "Toyota AdBlue (Ad Blue) eLearning video" at bounding box center [1019, 401] width 233 height 16
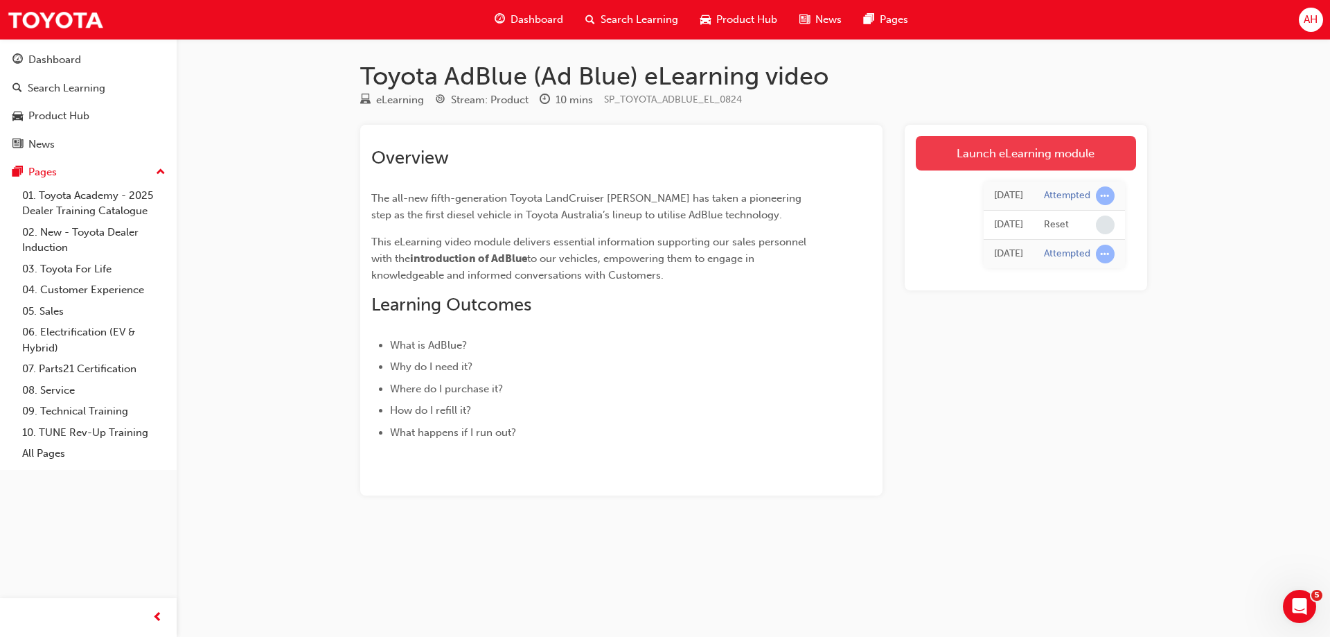
click at [1068, 157] on link "Launch eLearning module" at bounding box center [1026, 153] width 220 height 35
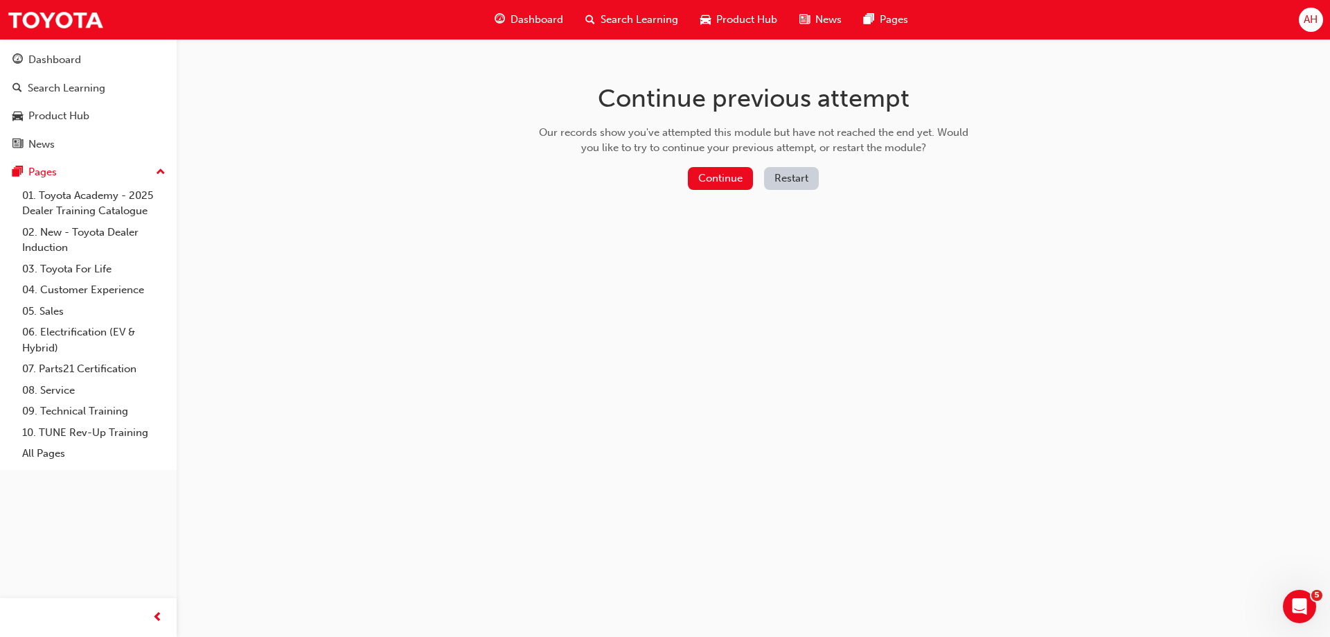
click at [797, 184] on button "Restart" at bounding box center [791, 178] width 55 height 23
